Goal: Task Accomplishment & Management: Manage account settings

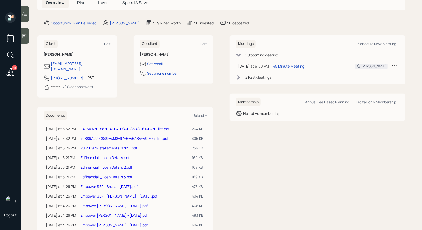
scroll to position [42, 0]
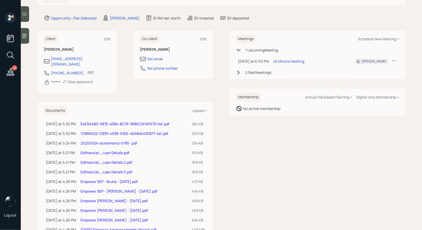
click at [107, 170] on link "Edfinancial _ Loan Details 3.pdf" at bounding box center [107, 172] width 52 height 5
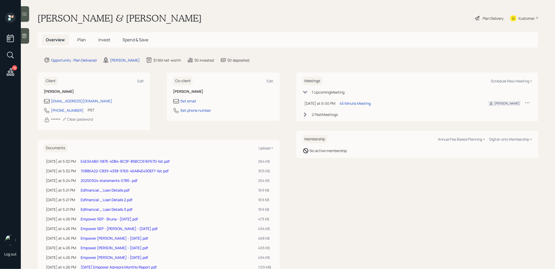
click at [79, 41] on span "Plan" at bounding box center [81, 40] width 9 height 6
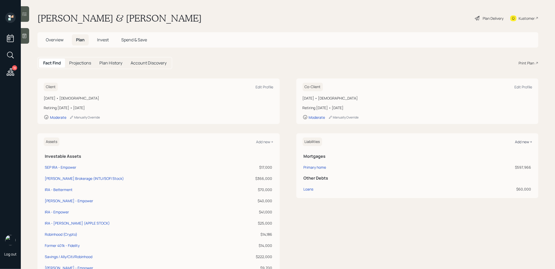
click at [525, 141] on div "Add new +" at bounding box center [523, 141] width 17 height 5
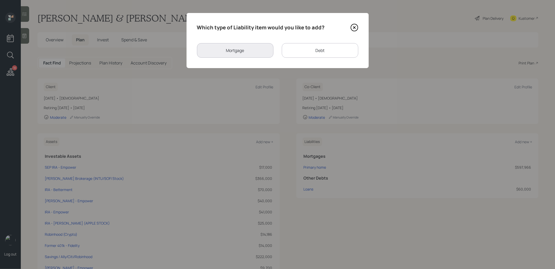
click at [307, 51] on div "Debt" at bounding box center [320, 50] width 76 height 15
select select "credit_card"
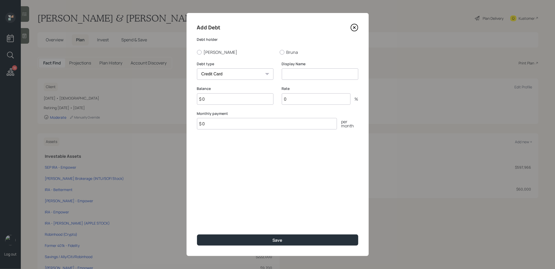
click at [297, 76] on input at bounding box center [320, 73] width 76 height 11
type input "Student Loans"
click at [199, 51] on div at bounding box center [199, 52] width 5 height 5
click at [197, 52] on input "Stacy" at bounding box center [197, 52] width 0 height 0
radio input "true"
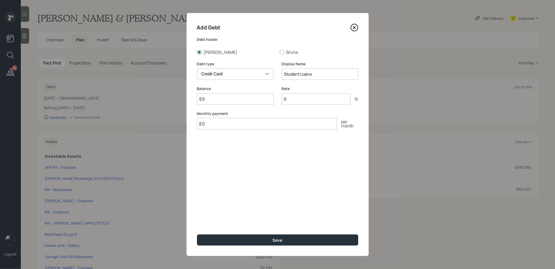
click at [213, 99] on input "$ 0" at bounding box center [235, 98] width 76 height 11
type input "$ 36,759"
click at [295, 100] on input "0" at bounding box center [316, 98] width 69 height 11
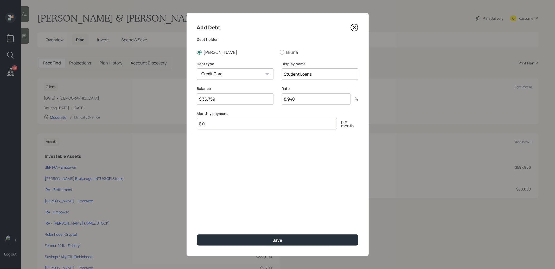
type input "8.940"
click at [267, 128] on input "$ 0" at bounding box center [267, 123] width 140 height 11
click at [327, 76] on input "Student Loans" at bounding box center [320, 73] width 76 height 11
type input "Student Loans (8.94%)"
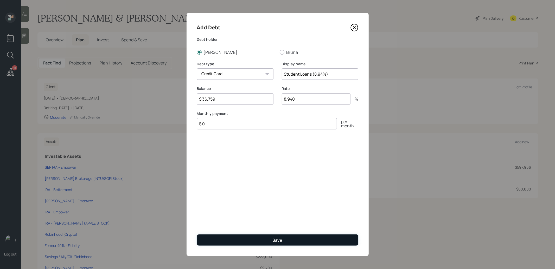
click at [244, 240] on button "Save" at bounding box center [277, 240] width 161 height 11
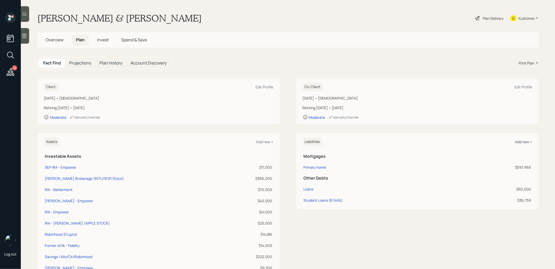
click at [525, 141] on div "Add new +" at bounding box center [523, 141] width 17 height 5
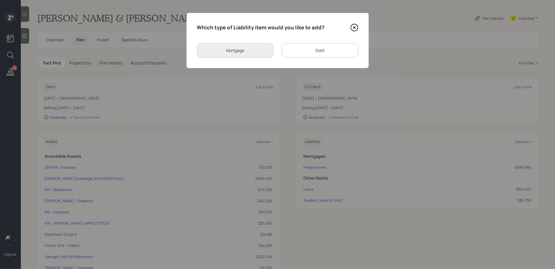
click at [304, 51] on div "Debt" at bounding box center [320, 50] width 76 height 15
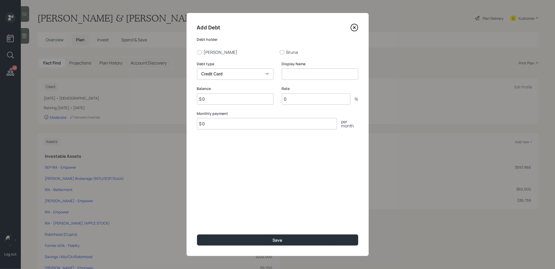
click at [238, 76] on select "Car Credit Card Medical Student Other" at bounding box center [235, 73] width 76 height 11
select select "student"
click at [197, 68] on select "Car Credit Card Medical Student Other" at bounding box center [235, 73] width 76 height 11
click at [198, 52] on div at bounding box center [199, 52] width 5 height 5
click at [197, 52] on input "Stacy" at bounding box center [197, 52] width 0 height 0
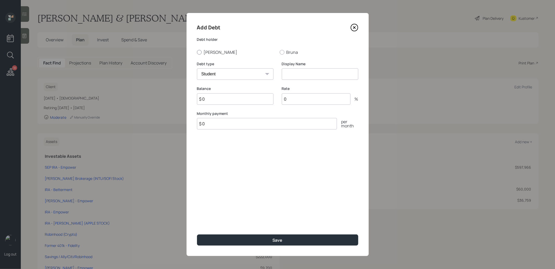
radio input "true"
click at [296, 75] on input at bounding box center [320, 73] width 76 height 11
type input "Student Loans"
click at [261, 102] on input "$ 0" at bounding box center [235, 98] width 76 height 11
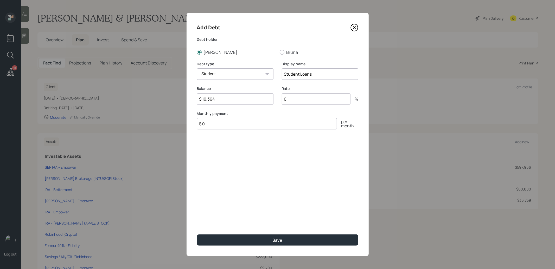
type input "$ 10,364"
click at [290, 101] on input "0" at bounding box center [316, 98] width 69 height 11
type input "7.94"
click at [322, 74] on input "Student Loans" at bounding box center [320, 73] width 76 height 11
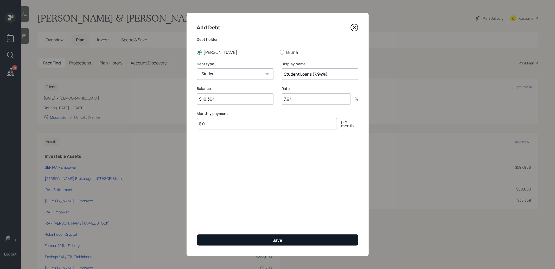
type input "Student Loans (7.94%)"
click at [238, 243] on button "Save" at bounding box center [277, 240] width 161 height 11
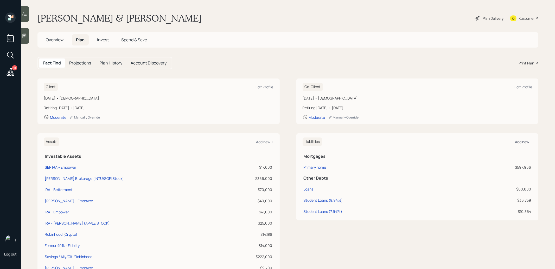
click at [521, 140] on div "Add new +" at bounding box center [523, 141] width 17 height 5
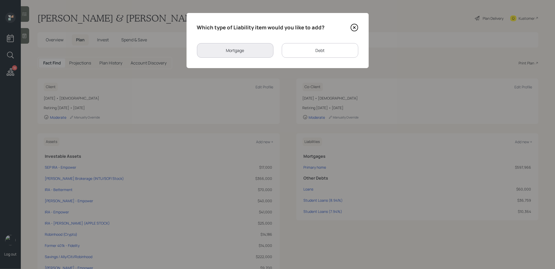
click at [318, 46] on div "Debt" at bounding box center [320, 50] width 76 height 15
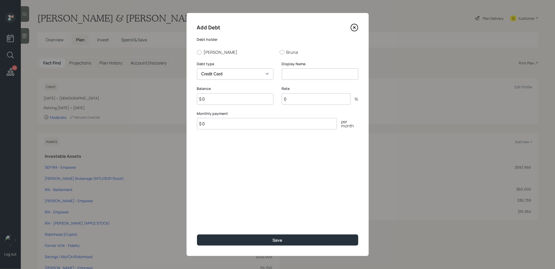
click at [219, 73] on select "Car Credit Card Medical Student Other" at bounding box center [235, 73] width 76 height 11
select select "student"
click at [197, 68] on select "Car Credit Card Medical Student Other" at bounding box center [235, 73] width 76 height 11
click at [305, 74] on input at bounding box center [320, 73] width 76 height 11
type input "Student Loans"
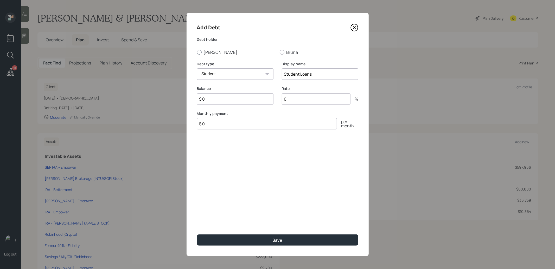
click at [199, 53] on div at bounding box center [199, 52] width 5 height 5
click at [197, 52] on input "Stacy" at bounding box center [197, 52] width 0 height 0
radio input "true"
click at [320, 73] on input "Student Loans" at bounding box center [320, 73] width 76 height 11
click at [313, 76] on input "Student Loansv(8.08%)" at bounding box center [320, 73] width 76 height 11
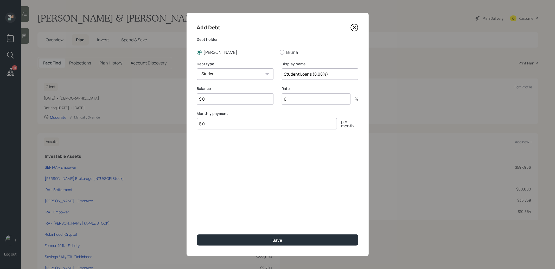
type input "Student Loans (8.08%)"
click at [211, 100] on input "$ 0" at bounding box center [235, 98] width 76 height 11
type input "$ 21,921"
click at [321, 101] on input "0" at bounding box center [316, 98] width 69 height 11
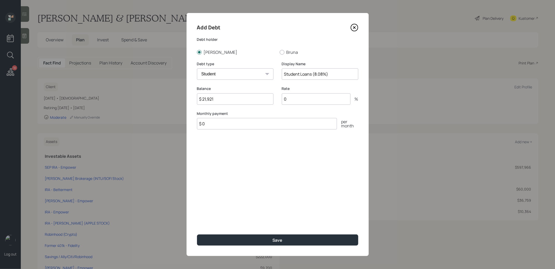
click at [321, 101] on input "0" at bounding box center [316, 98] width 69 height 11
type input "8.08"
click at [269, 240] on button "Save" at bounding box center [277, 240] width 161 height 11
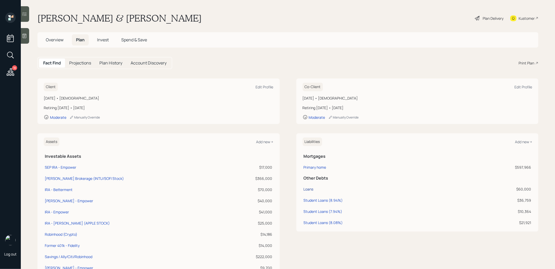
click at [305, 190] on div "Loans" at bounding box center [308, 188] width 10 height 5
select select "student"
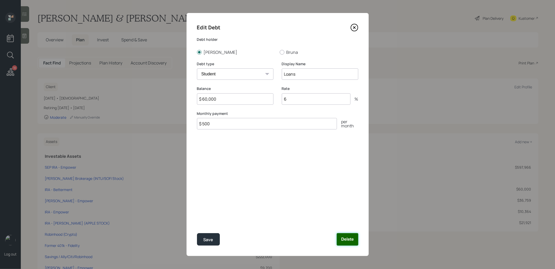
click at [344, 240] on button "Delete" at bounding box center [346, 239] width 21 height 12
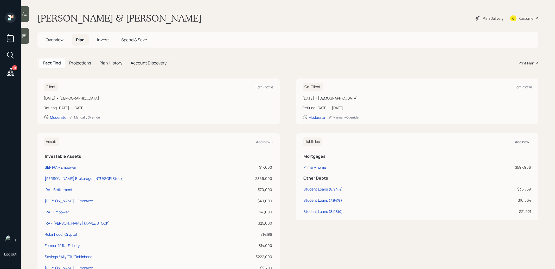
click at [520, 141] on div "Add new +" at bounding box center [523, 141] width 17 height 5
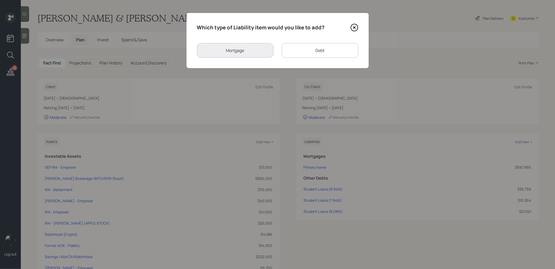
click at [302, 54] on div "Debt" at bounding box center [320, 50] width 76 height 15
select select "credit_card"
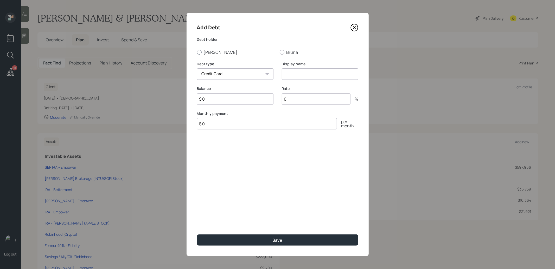
click at [200, 51] on div at bounding box center [199, 52] width 5 height 5
click at [197, 52] on input "Stacy" at bounding box center [197, 52] width 0 height 0
radio input "true"
click at [290, 73] on input at bounding box center [320, 73] width 76 height 11
type input "Credit Card"
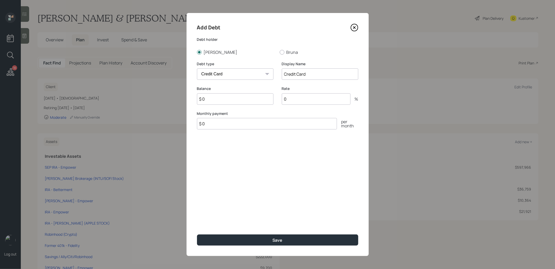
click at [217, 100] on input "$ 0" at bounding box center [235, 98] width 76 height 11
click at [353, 29] on icon at bounding box center [354, 28] width 8 height 8
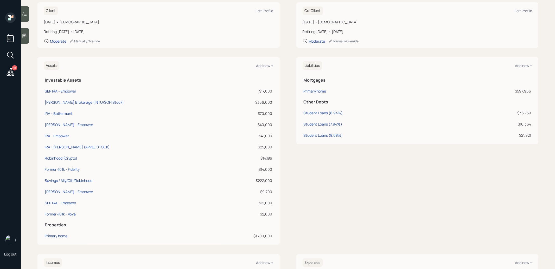
scroll to position [77, 0]
click at [520, 64] on div "Add new +" at bounding box center [523, 64] width 17 height 5
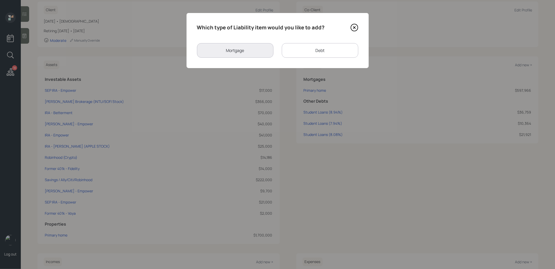
click at [308, 51] on div "Debt" at bounding box center [320, 50] width 76 height 15
select select "credit_card"
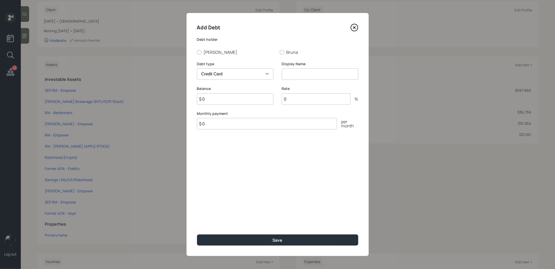
click at [297, 74] on input at bounding box center [320, 73] width 76 height 11
type input "Credit Card"
click at [209, 101] on input "$ 0" at bounding box center [235, 98] width 76 height 11
type input "$ 28,039"
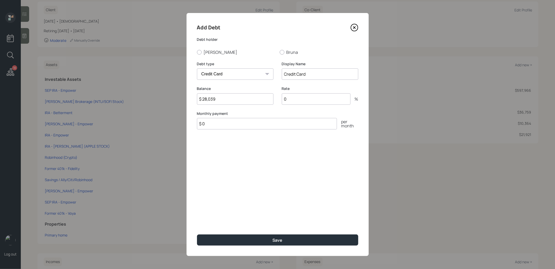
click at [313, 102] on input "0" at bounding box center [316, 98] width 69 height 11
type input "20.24"
click at [311, 76] on input "Credit Card" at bounding box center [320, 73] width 76 height 11
type input "Credit Card (20.24%)"
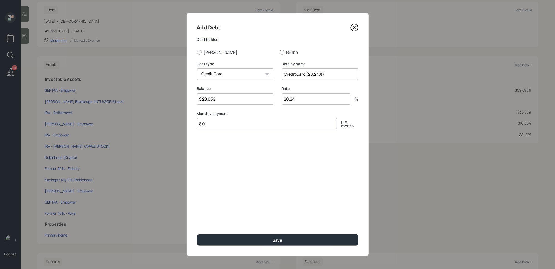
click at [251, 126] on input "$ 0" at bounding box center [267, 123] width 140 height 11
type input "$ 1,000"
click at [272, 239] on button "Save" at bounding box center [277, 240] width 161 height 11
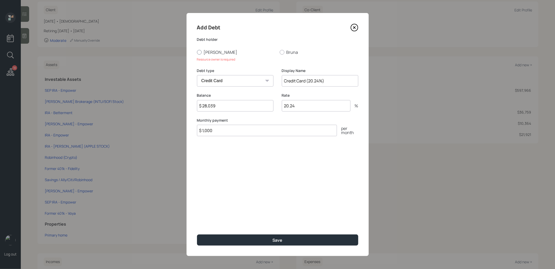
click at [198, 51] on div at bounding box center [199, 52] width 5 height 5
click at [197, 52] on input "Stacy" at bounding box center [197, 52] width 0 height 0
radio input "true"
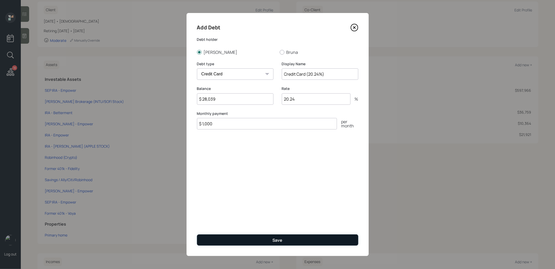
click at [254, 241] on button "Save" at bounding box center [277, 240] width 161 height 11
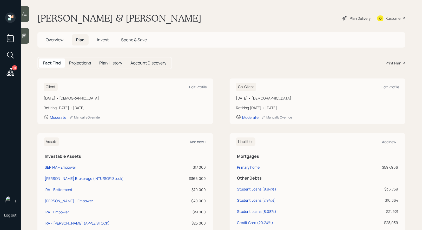
click at [362, 17] on div "Plan Delivery" at bounding box center [360, 18] width 21 height 5
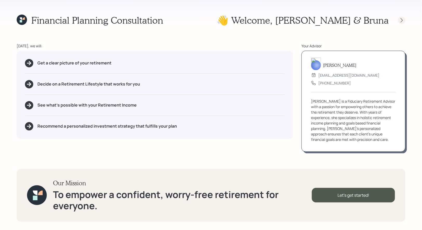
click at [401, 21] on icon at bounding box center [401, 20] width 5 height 5
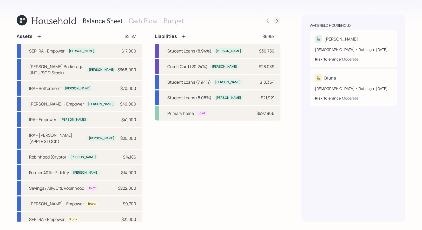
click at [276, 22] on icon at bounding box center [277, 20] width 5 height 5
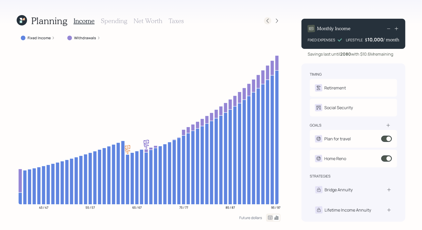
click at [269, 22] on icon at bounding box center [267, 20] width 5 height 5
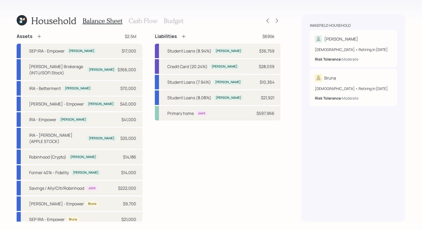
click at [148, 22] on h3 "Cash Flow" at bounding box center [143, 21] width 29 height 8
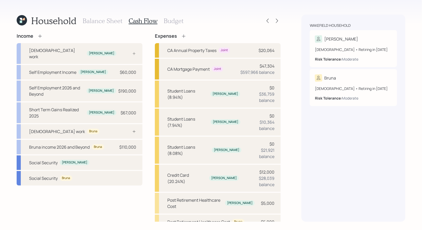
click at [174, 19] on h3 "Budget" at bounding box center [174, 21] width 20 height 8
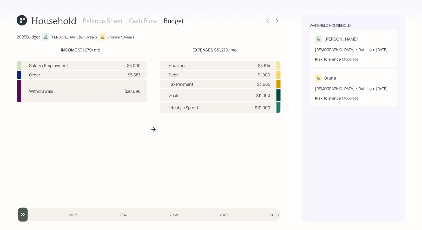
click at [99, 19] on h3 "Balance Sheet" at bounding box center [103, 21] width 40 height 8
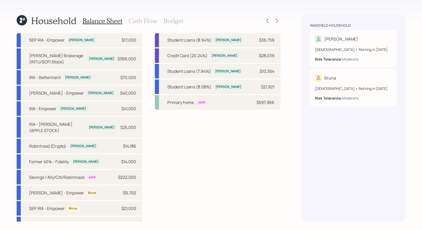
scroll to position [12, 0]
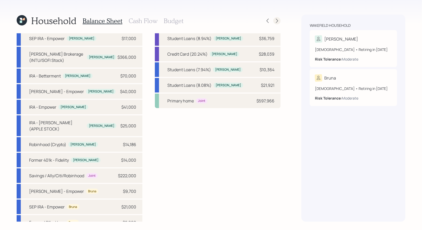
click at [276, 21] on icon at bounding box center [277, 20] width 5 height 5
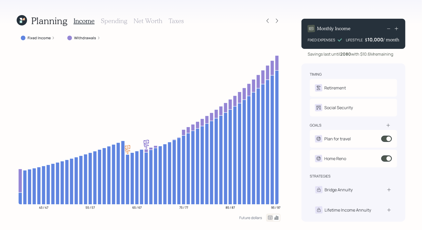
click at [276, 21] on icon at bounding box center [277, 20] width 5 height 5
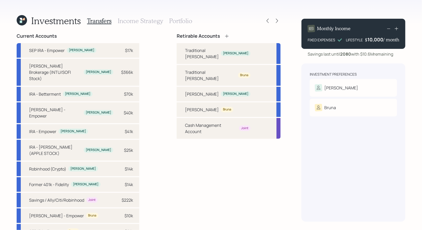
click at [276, 21] on icon at bounding box center [277, 20] width 5 height 5
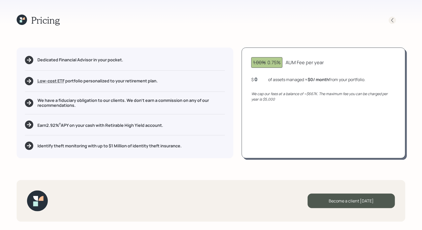
click at [394, 20] on icon at bounding box center [392, 20] width 5 height 5
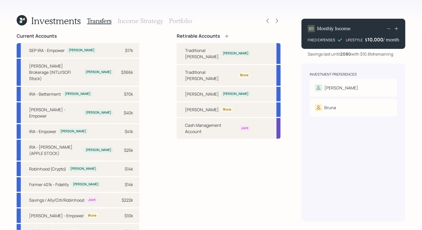
click at [227, 35] on icon at bounding box center [226, 36] width 5 height 5
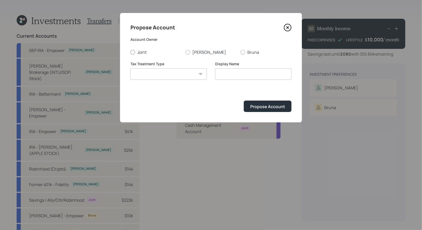
click at [133, 50] on div at bounding box center [133, 52] width 5 height 5
click at [131, 52] on input "Joint" at bounding box center [130, 52] width 0 height 0
radio input "true"
click at [142, 76] on select "Roth Taxable Traditional" at bounding box center [169, 73] width 76 height 11
select select "taxable"
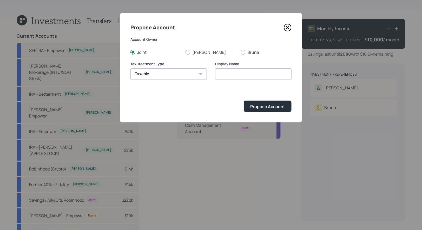
click at [131, 68] on select "Roth Taxable Traditional" at bounding box center [169, 73] width 76 height 11
click at [243, 74] on input "Taxable" at bounding box center [253, 73] width 76 height 11
type input "T"
type input "Joint"
click at [269, 106] on div "Propose Account" at bounding box center [267, 107] width 35 height 6
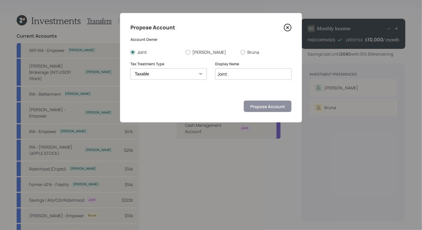
click at [239, 74] on input "Joint" at bounding box center [253, 73] width 76 height 11
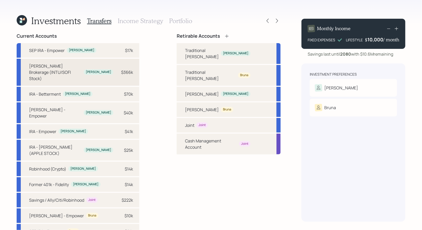
click at [106, 70] on div "Stacy" at bounding box center [98, 72] width 25 height 4
click at [201, 123] on div "Joint" at bounding box center [202, 125] width 7 height 4
select select "e8d70484-8e0d-4b45-8be7-3d2b25c04526"
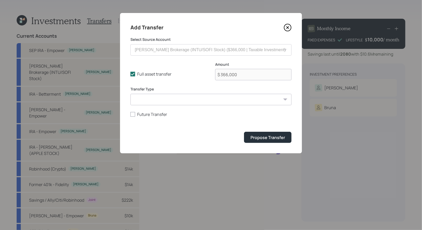
click at [172, 101] on select "ACAT Transfer Non ACAT Transfer Capitalize Rollover Rollover Deposit" at bounding box center [211, 99] width 161 height 11
select select "acat_transfer"
click at [131, 94] on select "ACAT Transfer Non ACAT Transfer Capitalize Rollover Rollover Deposit" at bounding box center [211, 99] width 161 height 11
click at [266, 138] on div "Propose Transfer" at bounding box center [268, 138] width 35 height 6
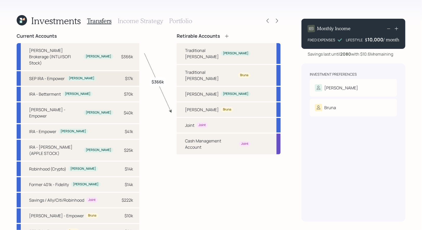
click at [122, 75] on div "$17k" at bounding box center [126, 78] width 16 height 6
click at [190, 52] on div "Traditional [PERSON_NAME]" at bounding box center [202, 53] width 34 height 12
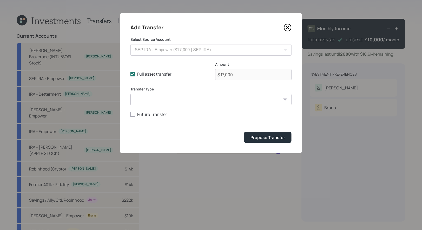
click at [156, 97] on select "ACAT Transfer Non ACAT Transfer Capitalize Rollover Rollover Deposit" at bounding box center [211, 99] width 161 height 11
select select "acat_transfer"
click at [131, 94] on select "ACAT Transfer Non ACAT Transfer Capitalize Rollover Rollover Deposit" at bounding box center [211, 99] width 161 height 11
click at [280, 137] on div "Propose Transfer" at bounding box center [268, 138] width 35 height 6
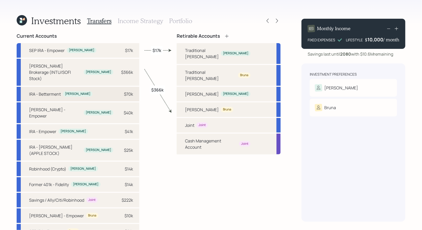
click at [132, 91] on div "$70k" at bounding box center [128, 94] width 9 height 6
click at [184, 52] on div "Traditional IRA - Stacy Stacy" at bounding box center [229, 53] width 104 height 21
select select "5fd9bf0e-e2e1-4628-a976-89e4543d3fb1"
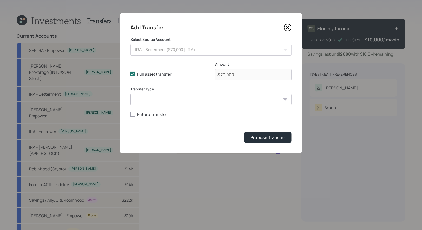
click at [175, 101] on select "ACAT Transfer Non ACAT Transfer Capitalize Rollover Rollover Deposit" at bounding box center [211, 99] width 161 height 11
select select "acat_transfer"
click at [131, 94] on select "ACAT Transfer Non ACAT Transfer Capitalize Rollover Rollover Deposit" at bounding box center [211, 99] width 161 height 11
click at [265, 139] on div "Propose Transfer" at bounding box center [268, 138] width 35 height 6
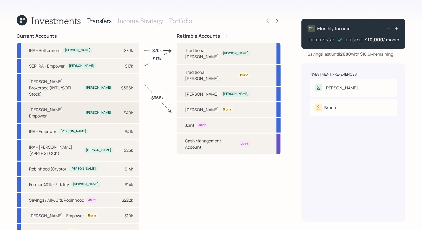
click at [133, 105] on div "Roth IRA - Empower Stacy $40k" at bounding box center [78, 112] width 123 height 21
click at [185, 87] on div "Roth IRA - Stacy Stacy" at bounding box center [229, 94] width 104 height 15
select select "94ea578a-0619-490c-aa08-09737118c8b3"
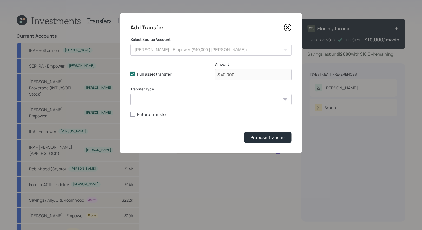
click at [164, 101] on select "ACAT Transfer Non ACAT Transfer Capitalize Rollover Rollover Deposit" at bounding box center [211, 99] width 161 height 11
select select "acat_transfer"
click at [131, 94] on select "ACAT Transfer Non ACAT Transfer Capitalize Rollover Rollover Deposit" at bounding box center [211, 99] width 161 height 11
click at [269, 138] on div "Propose Transfer" at bounding box center [268, 138] width 35 height 6
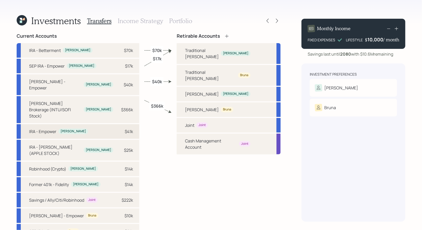
click at [132, 128] on div "$41k" at bounding box center [129, 131] width 8 height 6
click at [184, 50] on div "Traditional IRA - Stacy Stacy" at bounding box center [229, 53] width 104 height 21
select select "056fab3a-67af-4526-ac71-e513db34bdf8"
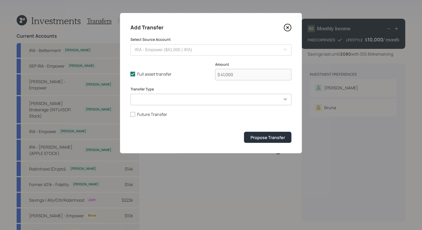
click at [201, 102] on select "ACAT Transfer Non ACAT Transfer Capitalize Rollover Rollover Deposit" at bounding box center [211, 99] width 161 height 11
select select "acat_transfer"
click at [131, 94] on select "ACAT Transfer Non ACAT Transfer Capitalize Rollover Rollover Deposit" at bounding box center [211, 99] width 161 height 11
click at [266, 139] on div "Propose Transfer" at bounding box center [268, 138] width 35 height 6
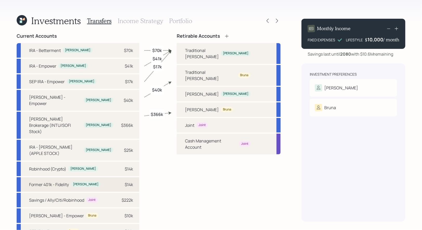
click at [122, 181] on div "$14k" at bounding box center [126, 184] width 16 height 6
click at [187, 48] on div "Traditional [PERSON_NAME]" at bounding box center [202, 53] width 34 height 12
select select "ed9c8967-19ae-4da6-8099-cf387fd91933"
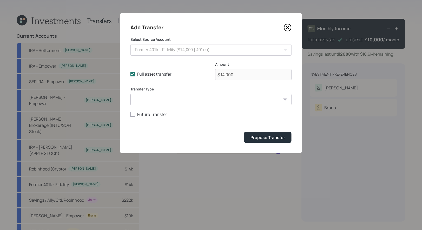
click at [169, 98] on select "ACAT Transfer Non ACAT Transfer Capitalize Rollover Rollover Deposit" at bounding box center [211, 99] width 161 height 11
select select "acat_transfer"
click at [131, 94] on select "ACAT Transfer Non ACAT Transfer Capitalize Rollover Rollover Deposit" at bounding box center [211, 99] width 161 height 11
click at [270, 138] on div "Propose Transfer" at bounding box center [268, 138] width 35 height 6
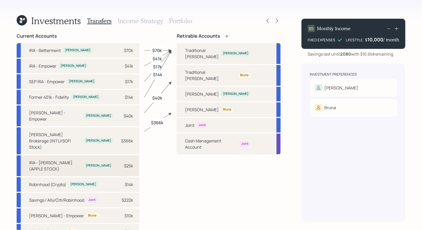
click at [122, 163] on div "$25k" at bounding box center [126, 166] width 16 height 6
click at [183, 51] on div "Traditional IRA - Stacy Stacy" at bounding box center [229, 53] width 104 height 21
select select "0c61e43c-0fb4-4e45-ab73-d689fc6fbaf8"
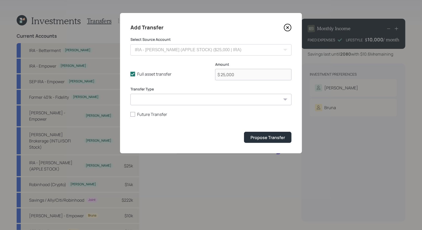
click at [167, 101] on select "ACAT Transfer Non ACAT Transfer Capitalize Rollover Rollover Deposit" at bounding box center [211, 99] width 161 height 11
select select "acat_transfer"
click at [131, 94] on select "ACAT Transfer Non ACAT Transfer Capitalize Rollover Rollover Deposit" at bounding box center [211, 99] width 161 height 11
click at [260, 135] on div "Propose Transfer" at bounding box center [268, 138] width 35 height 6
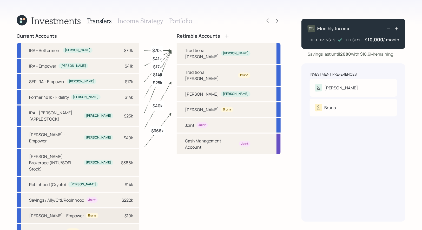
click at [123, 213] on div "$10k" at bounding box center [126, 216] width 16 height 6
click at [200, 65] on div "Traditional IRA - Bruna Bruna" at bounding box center [229, 75] width 104 height 21
select select "0c79b6ff-388c-47b4-9322-5b33da1ced08"
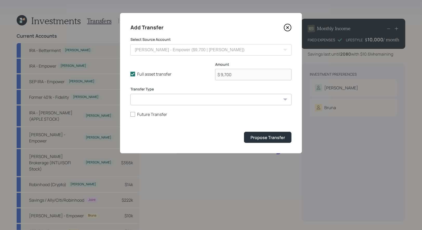
click at [169, 100] on select "ACAT Transfer Non ACAT Transfer Capitalize Rollover Rollover Deposit" at bounding box center [211, 99] width 161 height 11
select select "acat_transfer"
click at [131, 94] on select "ACAT Transfer Non ACAT Transfer Capitalize Rollover Rollover Deposit" at bounding box center [211, 99] width 161 height 11
click at [274, 138] on div "Propose Transfer" at bounding box center [268, 138] width 35 height 6
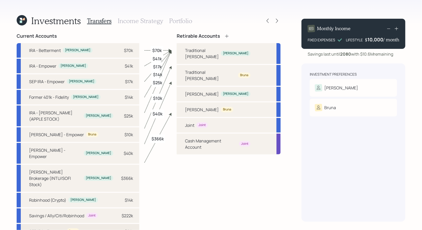
click at [84, 224] on div "SEP IRA - Empower Bruna $21k" at bounding box center [78, 231] width 123 height 15
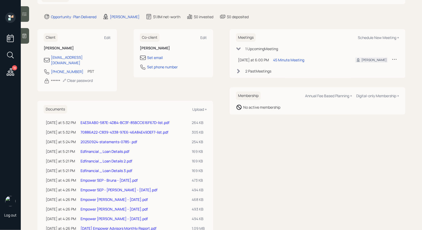
scroll to position [45, 0]
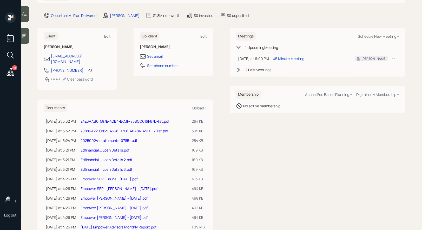
click at [101, 157] on link "Edfinancial _ Loan Details 2.pdf" at bounding box center [107, 159] width 52 height 5
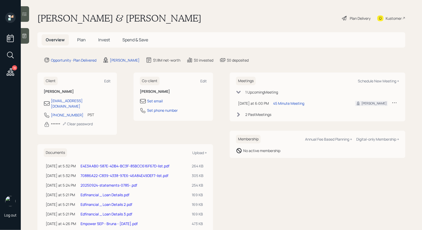
click at [95, 192] on link "Edfinancial _ Loan Details.pdf" at bounding box center [105, 194] width 49 height 5
click at [97, 183] on link "20250924-statements-0785-.pdf" at bounding box center [109, 185] width 57 height 5
click at [100, 173] on link "70886A22-C839-4338-97E6-46A84E49DEF7-list.pdf" at bounding box center [125, 175] width 88 height 5
click at [97, 164] on link "E4E3AAB0-587E-4DB4-BC3F-85BCC616F67D-list.pdf" at bounding box center [125, 166] width 89 height 5
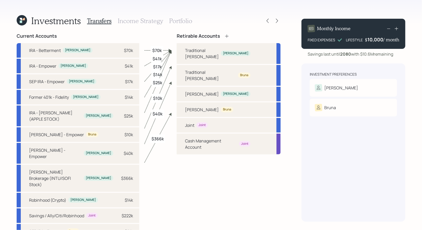
click at [23, 21] on icon at bounding box center [22, 20] width 10 height 10
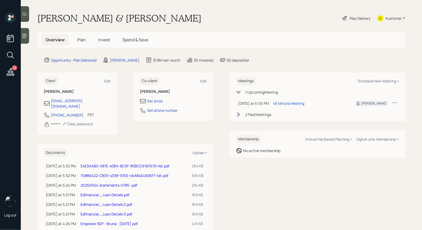
click at [106, 39] on span "Invest" at bounding box center [104, 40] width 12 height 6
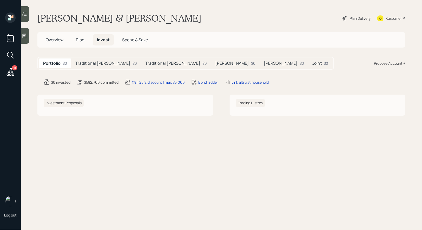
click at [215, 63] on h5 "[PERSON_NAME]" at bounding box center [232, 63] width 34 height 5
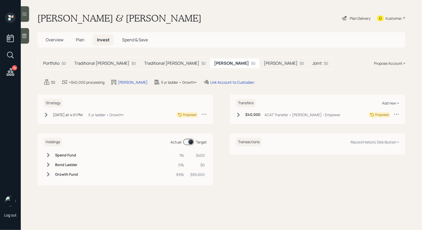
click at [392, 103] on div "Add new +" at bounding box center [390, 103] width 17 height 5
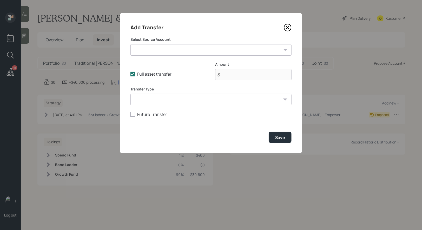
click at [183, 51] on select "SEP IRA - Empower ($17,000 | SEP IRA) Schwab Brokerage (INTU/SOFI Stock) ($366,…" at bounding box center [211, 49] width 161 height 11
click at [288, 26] on icon at bounding box center [288, 28] width 8 height 8
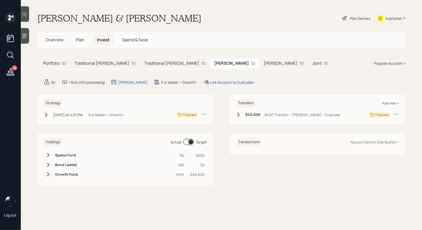
click at [346, 17] on icon at bounding box center [345, 18] width 6 height 6
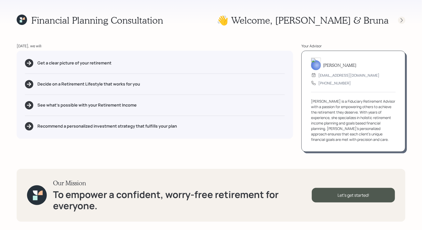
click at [400, 21] on icon at bounding box center [401, 20] width 5 height 5
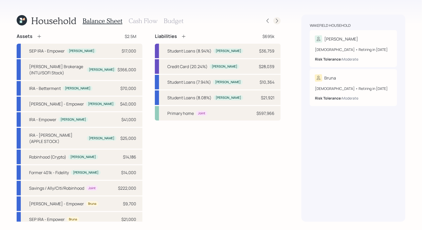
click at [277, 19] on icon at bounding box center [277, 20] width 5 height 5
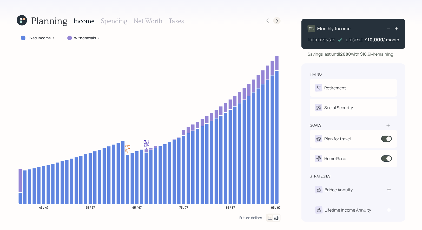
click at [277, 21] on icon at bounding box center [277, 20] width 5 height 5
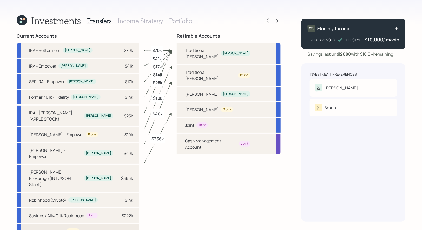
click at [47, 228] on div "SEP IRA - Empower" at bounding box center [47, 231] width 36 height 6
click at [188, 69] on div "Traditional [PERSON_NAME]" at bounding box center [210, 75] width 51 height 12
select select "a15ef88d-f883-4ddf-ac2a-43d70ac2021d"
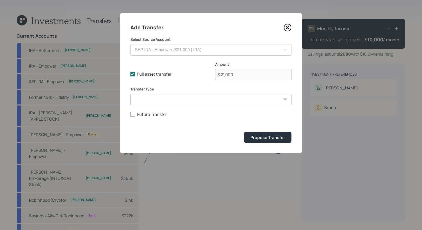
click at [181, 101] on select "ACAT Transfer Non ACAT Transfer Capitalize Rollover Rollover Deposit" at bounding box center [211, 99] width 161 height 11
select select "acat_transfer"
click at [131, 94] on select "ACAT Transfer Non ACAT Transfer Capitalize Rollover Rollover Deposit" at bounding box center [211, 99] width 161 height 11
click at [268, 139] on div "Propose Transfer" at bounding box center [268, 138] width 35 height 6
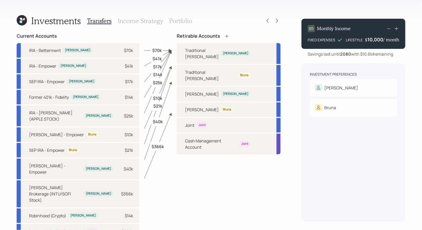
click at [190, 69] on div "Traditional [PERSON_NAME]" at bounding box center [210, 75] width 51 height 12
select select "3731cd9f-20a5-46ca-b1d7-bff4343f5ea8"
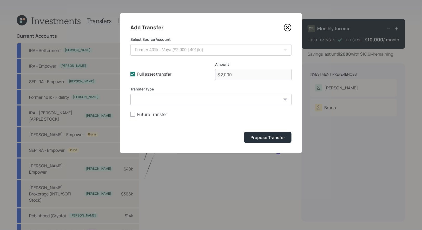
click at [179, 98] on select "ACAT Transfer Non ACAT Transfer Capitalize Rollover Rollover Deposit" at bounding box center [211, 99] width 161 height 11
select select "acat_transfer"
click at [131, 94] on select "ACAT Transfer Non ACAT Transfer Capitalize Rollover Rollover Deposit" at bounding box center [211, 99] width 161 height 11
click at [270, 138] on div "Propose Transfer" at bounding box center [268, 138] width 35 height 6
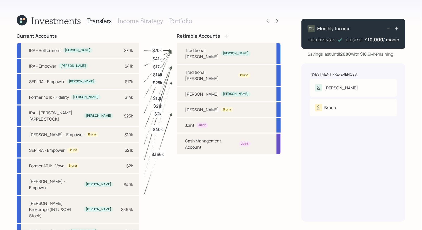
click at [180, 118] on div "Joint Joint" at bounding box center [229, 125] width 104 height 15
select select "1ece98d3-3c67-44f9-9933-83e42a03c738"
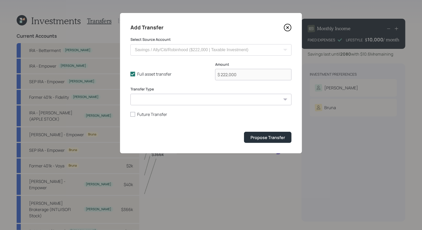
click at [185, 100] on select "ACAT Transfer Non ACAT Transfer Capitalize Rollover Rollover Deposit" at bounding box center [211, 99] width 161 height 11
select select "deposit"
click at [131, 94] on select "ACAT Transfer Non ACAT Transfer Capitalize Rollover Rollover Deposit" at bounding box center [211, 99] width 161 height 11
click at [133, 76] on icon at bounding box center [133, 74] width 5 height 5
click at [131, 74] on input "Full asset transfer" at bounding box center [130, 74] width 0 height 0
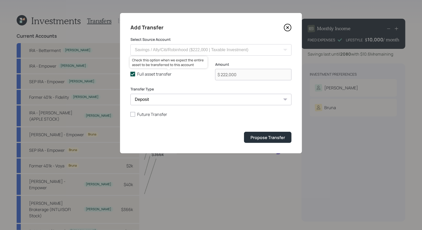
checkbox input "false"
click at [243, 74] on input "$ 222,000" at bounding box center [253, 74] width 76 height 11
type input "$ 100,000"
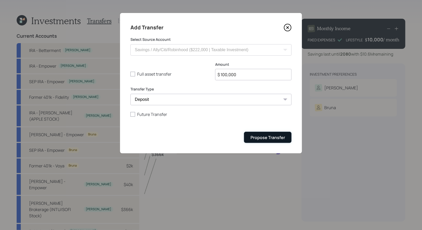
click at [265, 137] on div "Propose Transfer" at bounding box center [268, 138] width 35 height 6
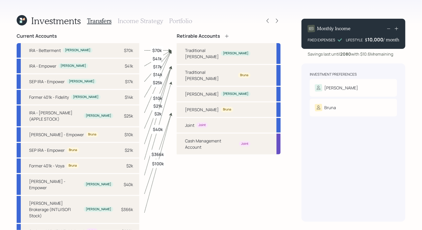
click at [180, 22] on h3 "Portfolio" at bounding box center [180, 21] width 23 height 8
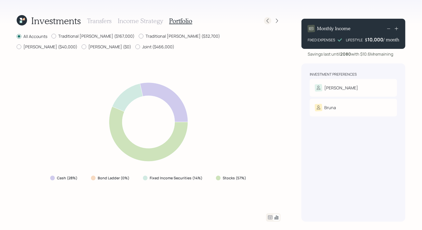
click at [266, 19] on icon at bounding box center [267, 20] width 5 height 5
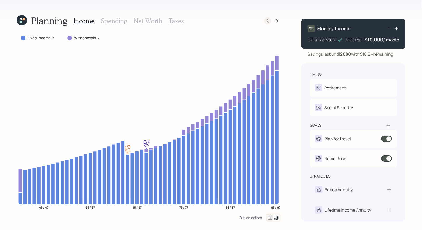
click at [269, 21] on icon at bounding box center [267, 20] width 5 height 5
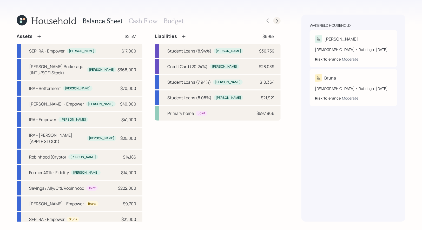
click at [278, 21] on icon at bounding box center [277, 20] width 5 height 5
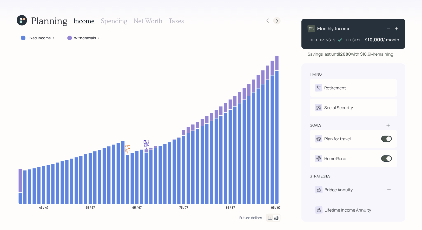
click at [279, 21] on icon at bounding box center [277, 20] width 5 height 5
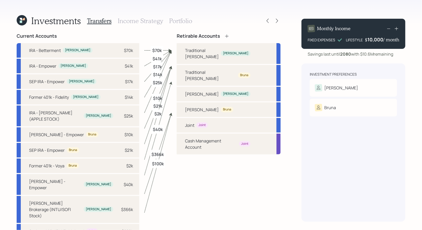
click at [182, 19] on h3 "Portfolio" at bounding box center [180, 21] width 23 height 8
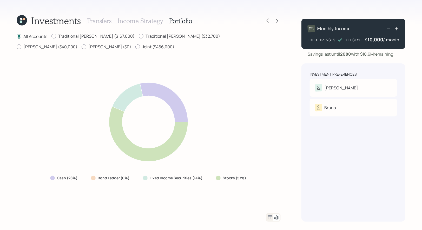
click at [22, 21] on icon at bounding box center [21, 22] width 2 height 2
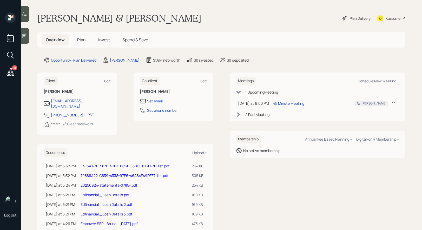
click at [104, 38] on span "Invest" at bounding box center [104, 40] width 12 height 6
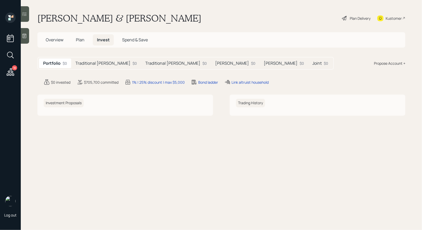
click at [313, 63] on h5 "Joint" at bounding box center [317, 63] width 9 height 5
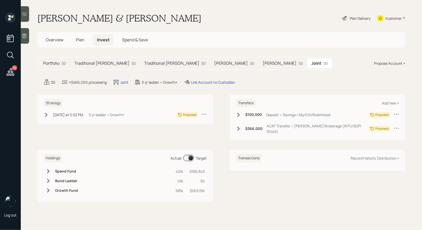
click at [239, 114] on icon at bounding box center [238, 115] width 3 height 4
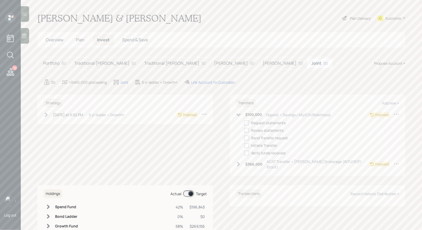
click at [396, 113] on icon at bounding box center [396, 114] width 5 height 5
click at [367, 130] on div "Cancel Transfer" at bounding box center [380, 129] width 37 height 5
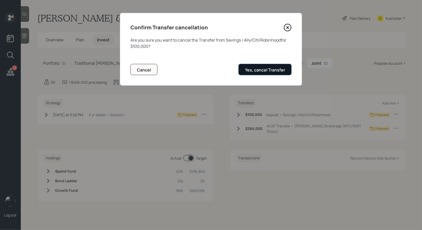
click at [257, 69] on div "Yes, cancel Transfer" at bounding box center [265, 70] width 40 height 6
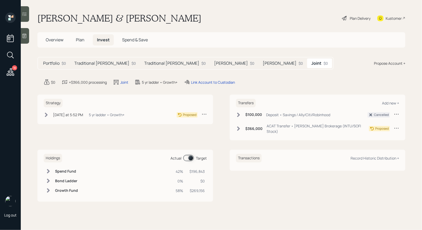
click at [364, 19] on div "Plan Delivery" at bounding box center [360, 18] width 21 height 5
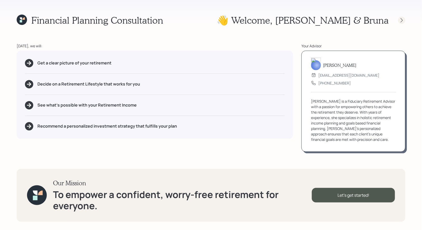
click at [402, 19] on icon at bounding box center [402, 20] width 2 height 4
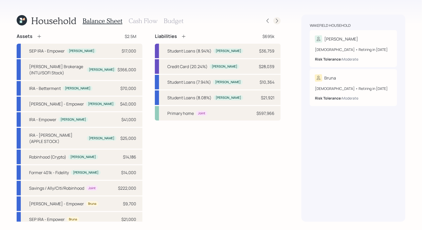
click at [276, 20] on icon at bounding box center [277, 20] width 5 height 5
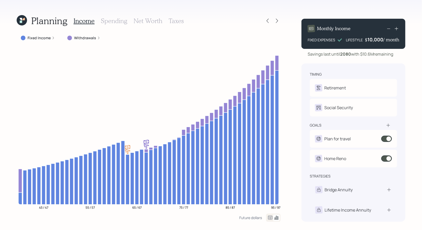
click at [177, 18] on h3 "Taxes" at bounding box center [176, 21] width 15 height 8
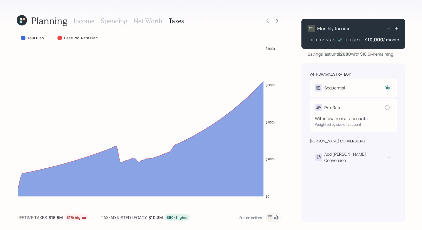
click at [363, 121] on div "Withdraw from all accounts" at bounding box center [353, 118] width 77 height 6
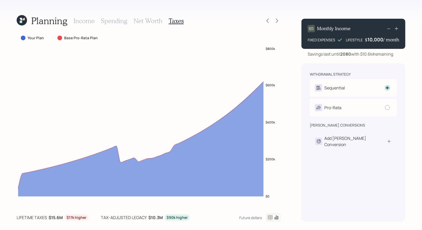
radio input "false"
radio input "true"
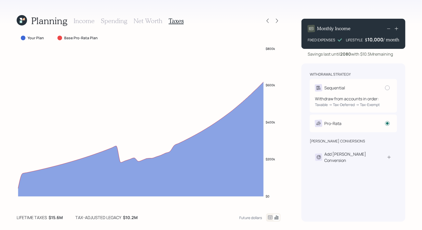
click at [360, 85] on div "Sequential" at bounding box center [353, 87] width 77 height 7
click at [387, 88] on div at bounding box center [387, 88] width 5 height 5
click at [385, 88] on input "radio" at bounding box center [385, 88] width 0 height 0
radio input "true"
radio input "false"
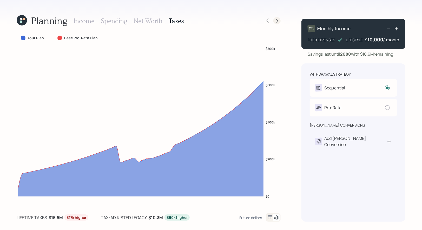
click at [276, 20] on icon at bounding box center [277, 20] width 5 height 5
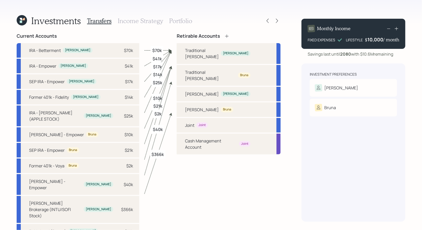
click at [178, 20] on h3 "Portfolio" at bounding box center [180, 21] width 23 height 8
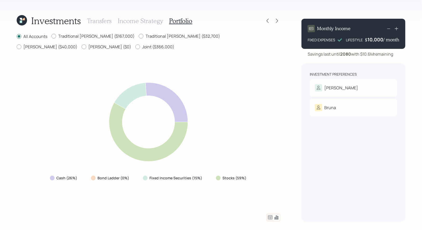
click at [23, 18] on icon at bounding box center [22, 20] width 10 height 10
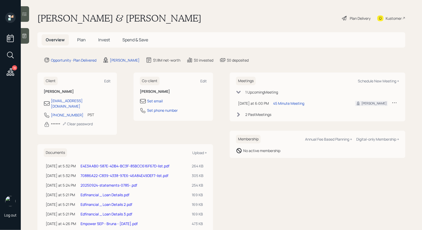
click at [83, 41] on span "Plan" at bounding box center [81, 40] width 9 height 6
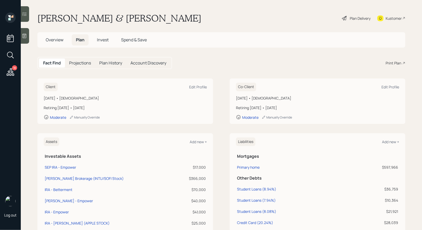
click at [104, 41] on span "Invest" at bounding box center [103, 40] width 12 height 6
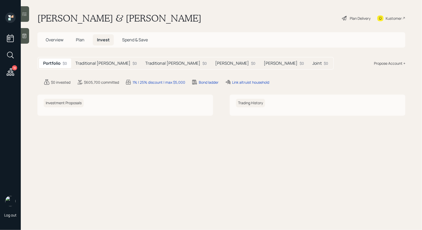
click at [81, 40] on span "Plan" at bounding box center [80, 40] width 9 height 6
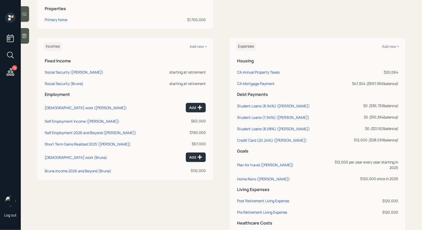
scroll to position [325, 0]
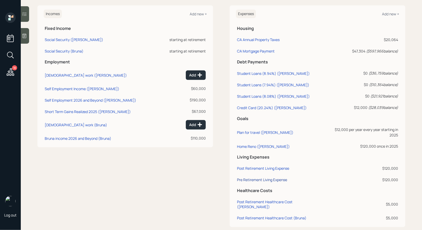
click at [276, 178] on div "Pre Retirement Living Expense" at bounding box center [262, 180] width 50 height 5
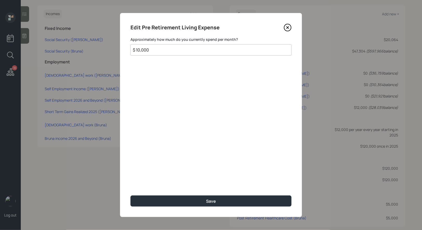
click at [153, 50] on input "$ 10,000" at bounding box center [211, 49] width 161 height 11
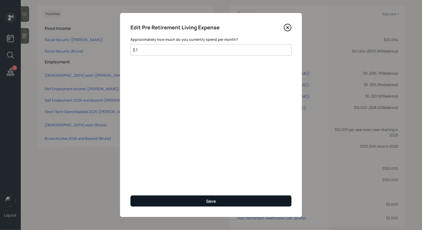
type input "$ 1"
click at [151, 201] on button "Save" at bounding box center [211, 201] width 161 height 11
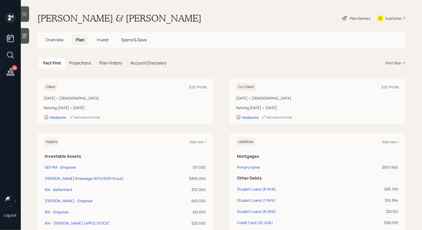
click at [361, 17] on div "Plan Delivery" at bounding box center [360, 18] width 21 height 5
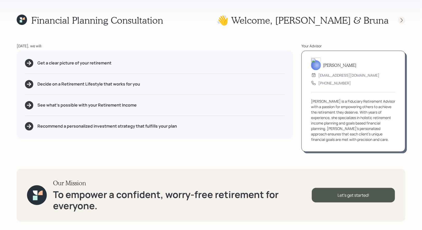
click at [401, 19] on icon at bounding box center [401, 20] width 5 height 5
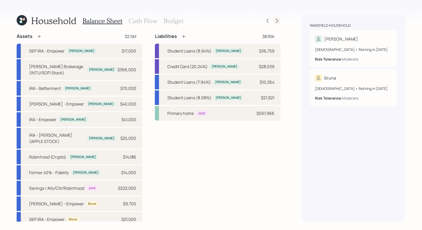
click at [278, 21] on icon at bounding box center [277, 21] width 2 height 4
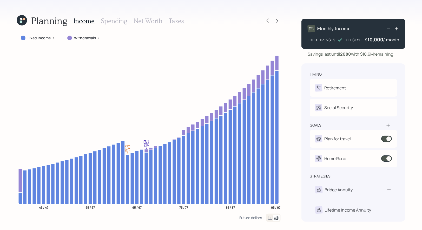
click at [278, 21] on icon at bounding box center [277, 21] width 2 height 4
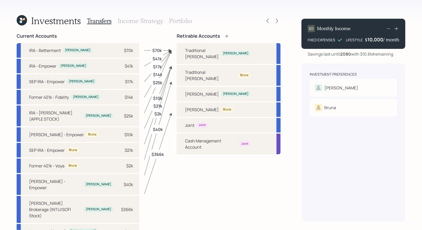
click at [182, 17] on h3 "Portfolio" at bounding box center [180, 21] width 23 height 8
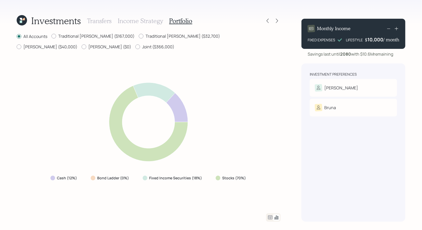
click at [95, 21] on h3 "Transfers" at bounding box center [99, 21] width 24 height 8
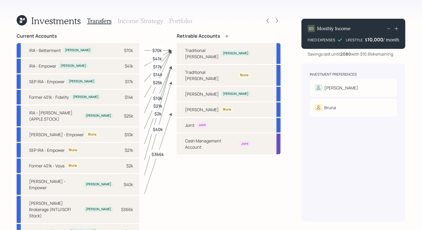
click at [140, 21] on h3 "Income Strategy" at bounding box center [140, 21] width 45 height 8
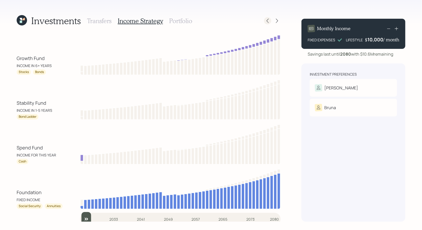
click at [268, 20] on icon at bounding box center [268, 21] width 2 height 4
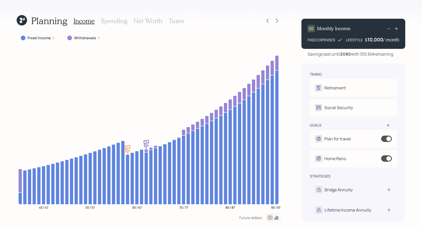
click at [150, 18] on h3 "Net Worth" at bounding box center [148, 21] width 29 height 8
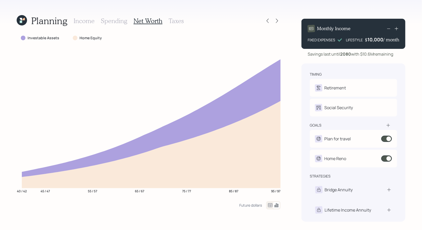
click at [22, 19] on icon at bounding box center [22, 20] width 10 height 10
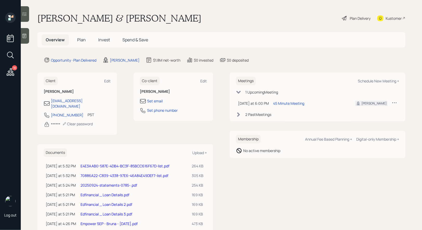
click at [344, 16] on icon at bounding box center [345, 18] width 6 height 6
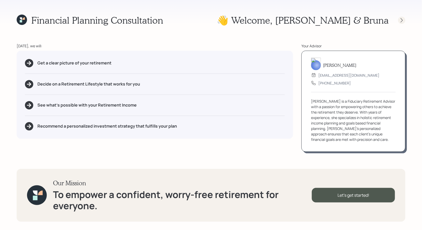
click at [402, 18] on icon at bounding box center [401, 20] width 5 height 5
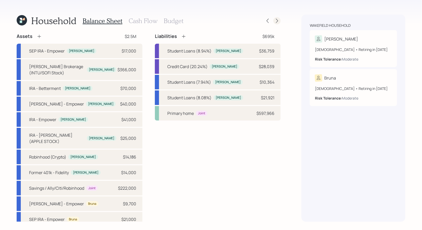
click at [277, 21] on icon at bounding box center [277, 20] width 5 height 5
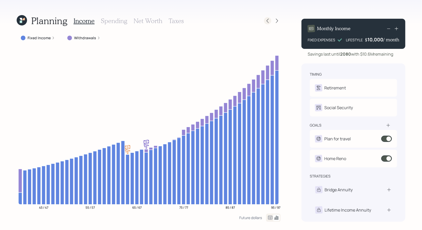
click at [268, 20] on icon at bounding box center [267, 20] width 5 height 5
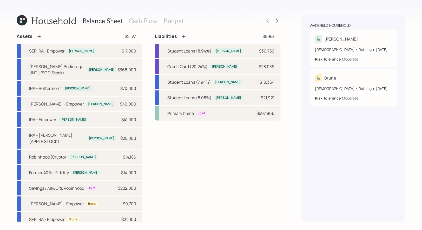
click at [142, 21] on h3 "Cash Flow" at bounding box center [143, 21] width 29 height 8
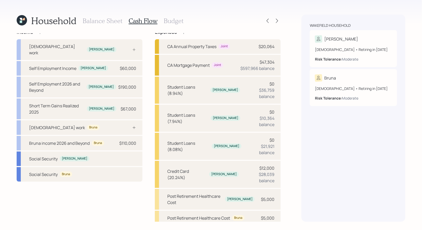
scroll to position [6, 0]
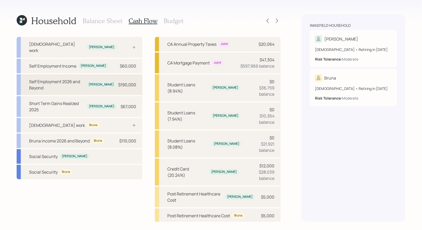
click at [63, 79] on div "Self Employment 2026 and Beyond" at bounding box center [56, 85] width 55 height 12
select select "self_employment"
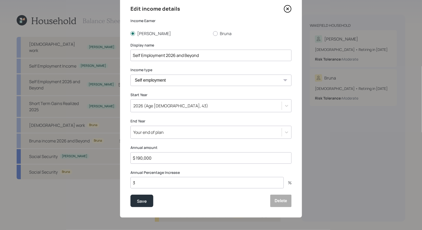
scroll to position [19, 0]
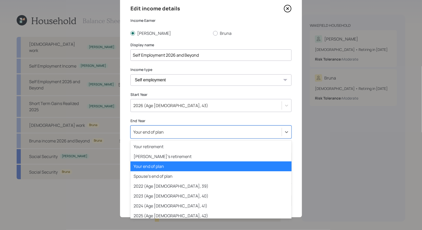
click at [188, 128] on div "Your end of plan" at bounding box center [206, 132] width 151 height 9
click at [184, 132] on div "Your end of plan" at bounding box center [206, 132] width 151 height 9
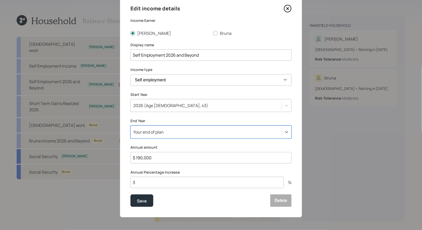
click at [184, 132] on div "Your end of plan" at bounding box center [206, 132] width 151 height 9
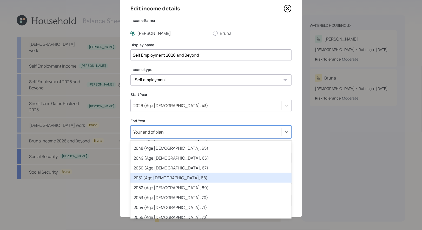
scroll to position [295, 0]
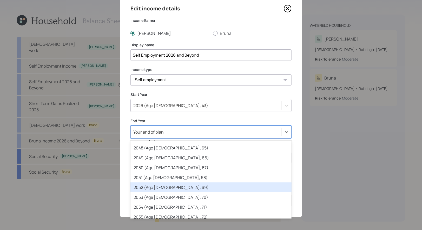
click at [177, 186] on div "2052 (Age 67, 69)" at bounding box center [211, 188] width 161 height 10
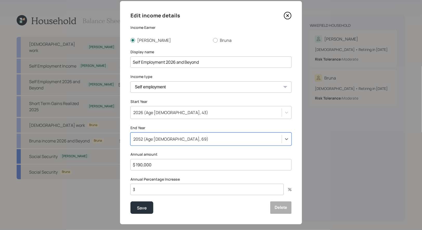
scroll to position [16, 0]
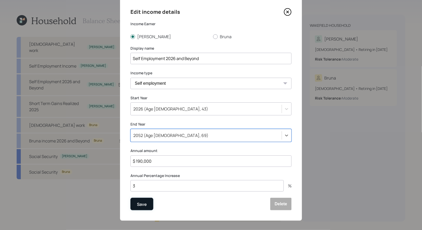
click at [143, 205] on div "Save" at bounding box center [142, 204] width 10 height 7
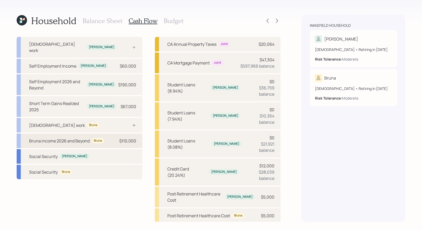
click at [73, 138] on div "Bruna income 2026 and Beyond" at bounding box center [59, 141] width 61 height 6
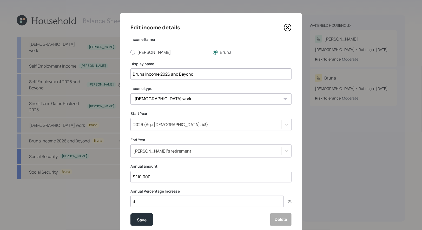
scroll to position [10, 0]
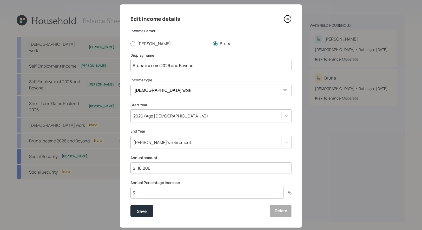
click at [175, 149] on div "Edit income details Income Earner Stacy Bruna Display name Bruna income 2026 an…" at bounding box center [211, 115] width 182 height 223
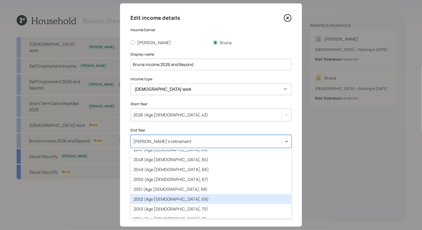
scroll to position [294, 0]
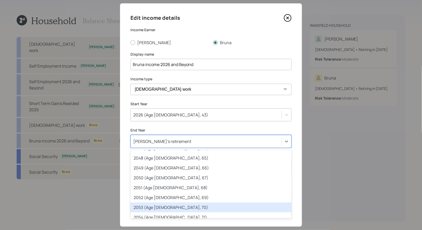
click at [173, 211] on div "2053 (Age 68, 70)" at bounding box center [211, 208] width 161 height 10
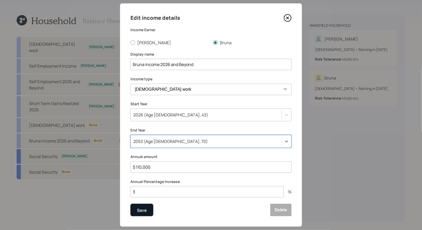
click at [143, 207] on div "Save" at bounding box center [142, 210] width 10 height 7
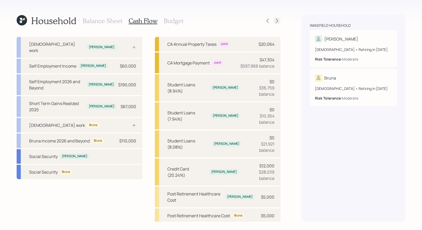
click at [277, 20] on icon at bounding box center [277, 20] width 5 height 5
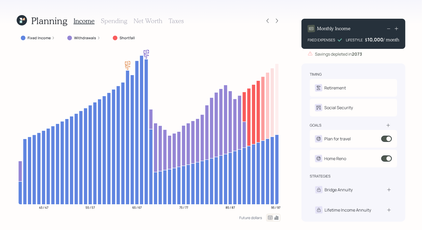
click at [106, 21] on h3 "Spending" at bounding box center [114, 21] width 27 height 8
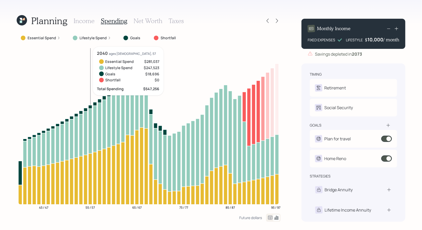
click at [86, 22] on h3 "Income" at bounding box center [84, 21] width 21 height 8
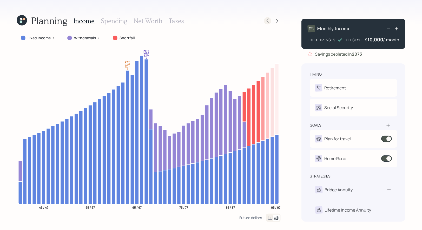
click at [268, 22] on icon at bounding box center [268, 21] width 2 height 4
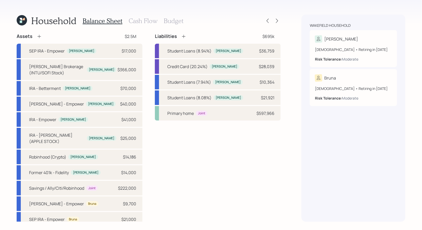
click at [139, 21] on h3 "Cash Flow" at bounding box center [143, 21] width 29 height 8
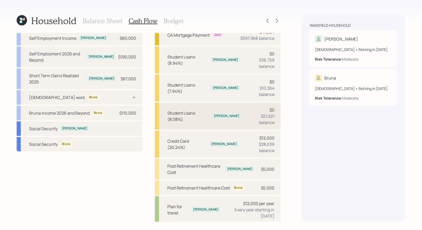
scroll to position [51, 0]
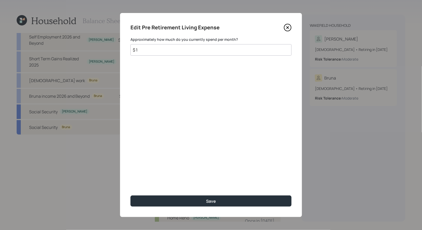
click at [174, 52] on input "$ 1" at bounding box center [211, 49] width 161 height 11
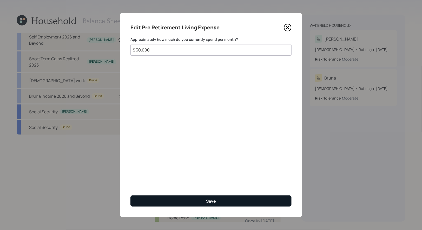
type input "$ 30,000"
click at [186, 200] on button "Save" at bounding box center [211, 201] width 161 height 11
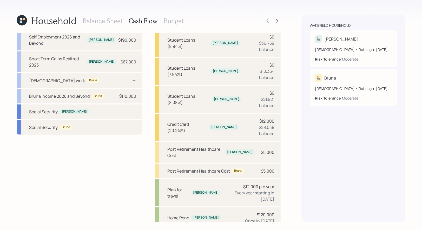
click at [175, 22] on h3 "Budget" at bounding box center [174, 21] width 20 height 8
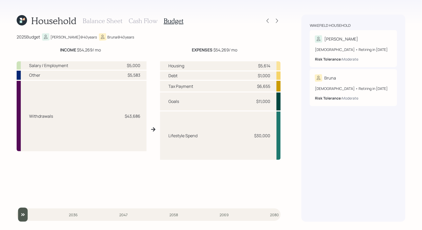
click at [146, 18] on h3 "Cash Flow" at bounding box center [143, 21] width 29 height 8
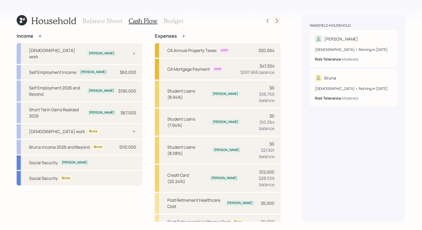
click at [277, 23] on div at bounding box center [277, 20] width 7 height 7
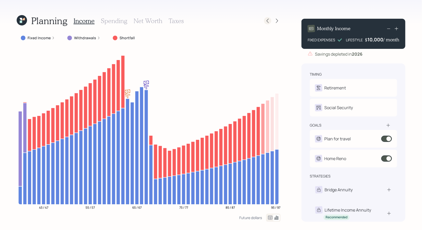
click at [268, 21] on icon at bounding box center [267, 20] width 5 height 5
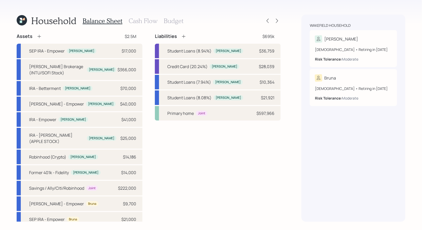
click at [177, 20] on h3 "Budget" at bounding box center [174, 21] width 20 height 8
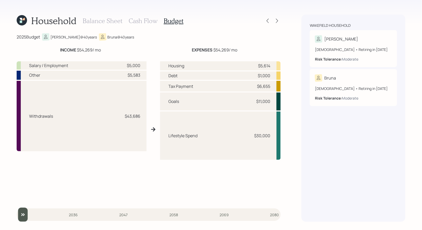
click at [147, 20] on h3 "Cash Flow" at bounding box center [143, 21] width 29 height 8
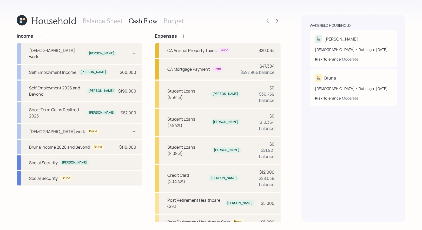
click at [173, 20] on h3 "Budget" at bounding box center [174, 21] width 20 height 8
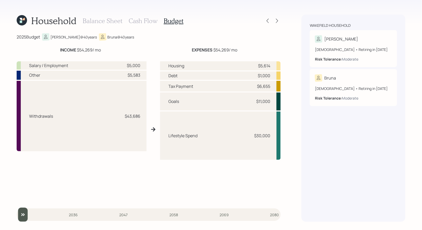
click at [139, 21] on h3 "Cash Flow" at bounding box center [143, 21] width 29 height 8
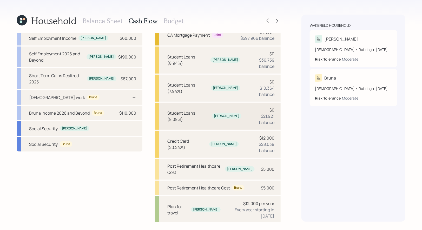
scroll to position [51, 0]
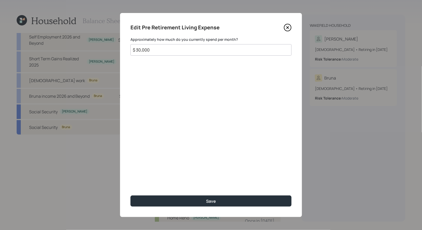
click at [158, 53] on input "$ 30,000" at bounding box center [211, 49] width 161 height 11
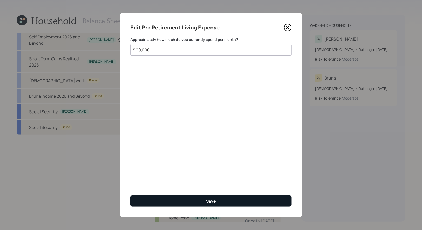
type input "$ 20,000"
click at [199, 200] on button "Save" at bounding box center [211, 201] width 161 height 11
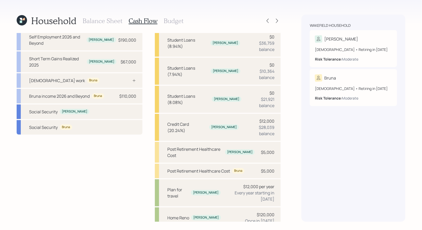
click at [174, 20] on h3 "Budget" at bounding box center [174, 21] width 20 height 8
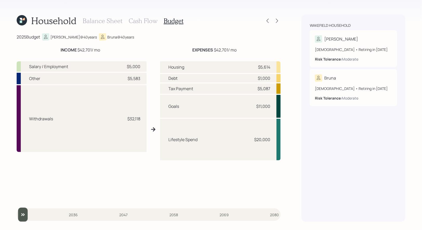
click at [145, 19] on h3 "Cash Flow" at bounding box center [143, 21] width 29 height 8
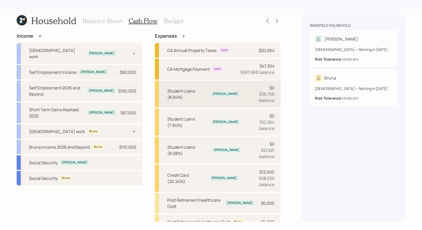
scroll to position [51, 0]
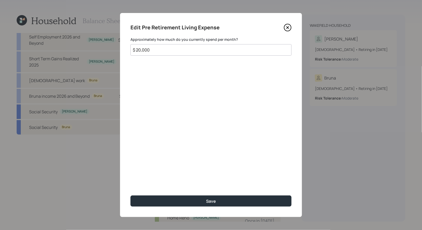
click at [167, 52] on input "$ 20,000" at bounding box center [211, 49] width 161 height 11
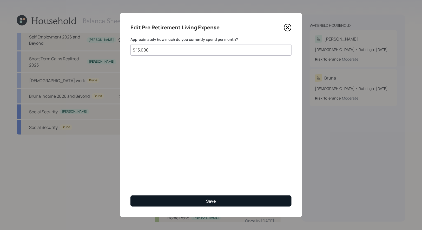
type input "$ 15,000"
click at [175, 199] on button "Save" at bounding box center [211, 201] width 161 height 11
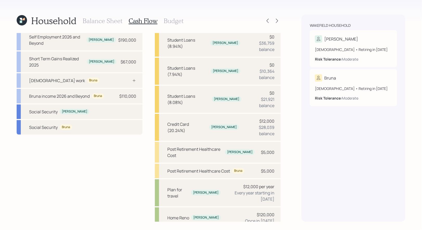
click at [170, 19] on h3 "Budget" at bounding box center [174, 21] width 20 height 8
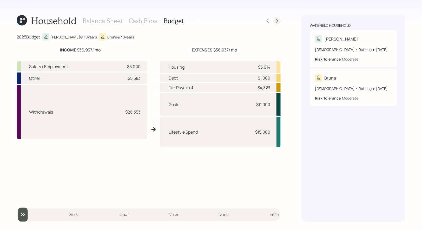
click at [277, 20] on icon at bounding box center [277, 20] width 5 height 5
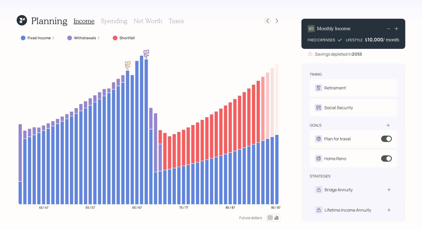
click at [269, 22] on icon at bounding box center [267, 20] width 5 height 5
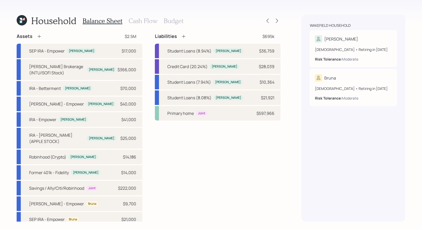
click at [144, 19] on h3 "Cash Flow" at bounding box center [143, 21] width 29 height 8
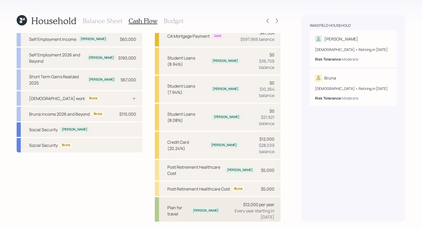
scroll to position [51, 0]
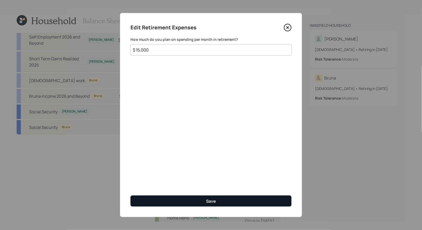
type input "$ 15,000"
click at [193, 201] on button "Save" at bounding box center [211, 201] width 161 height 11
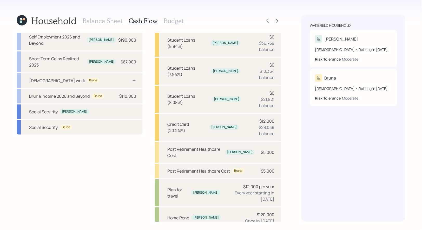
click at [178, 18] on h3 "Budget" at bounding box center [174, 21] width 20 height 8
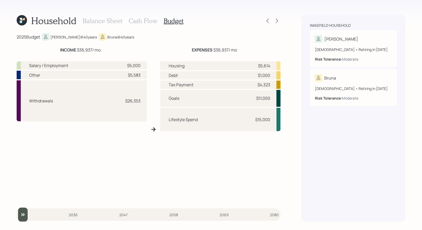
click at [140, 21] on h3 "Cash Flow" at bounding box center [143, 21] width 29 height 8
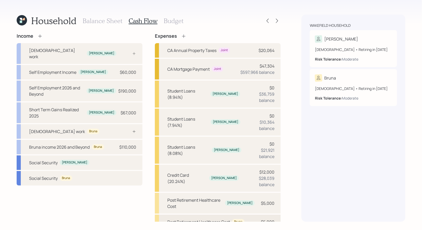
scroll to position [51, 0]
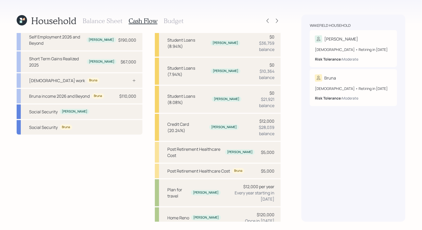
click at [174, 22] on h3 "Budget" at bounding box center [174, 21] width 20 height 8
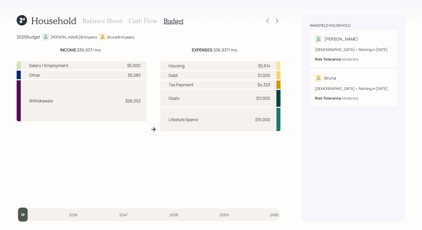
drag, startPoint x: 239, startPoint y: 50, endPoint x: 214, endPoint y: 51, distance: 24.7
click at [214, 51] on div "EXPENSES $36,937 / mo" at bounding box center [214, 50] width 132 height 6
click at [141, 20] on h3 "Cash Flow" at bounding box center [143, 21] width 29 height 8
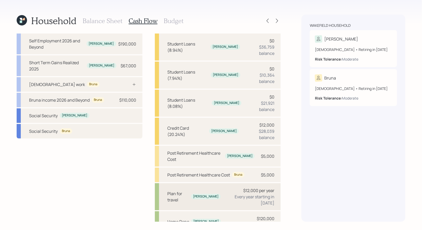
scroll to position [51, 0]
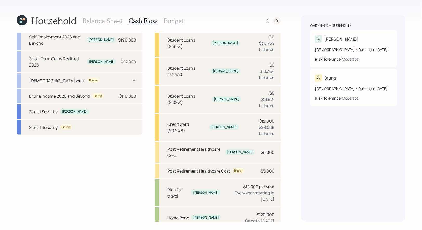
click at [279, 23] on icon at bounding box center [277, 20] width 5 height 5
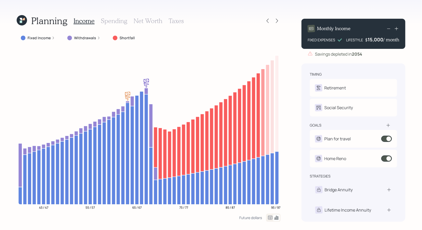
click at [148, 21] on h3 "Net Worth" at bounding box center [148, 21] width 29 height 8
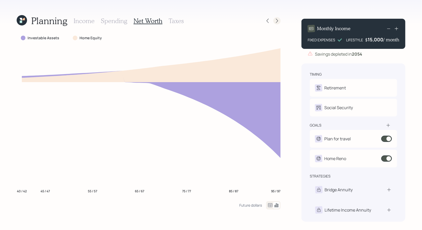
click at [277, 20] on icon at bounding box center [277, 20] width 5 height 5
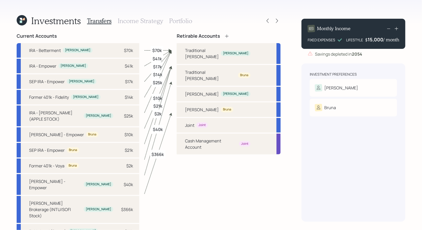
click at [178, 22] on h3 "Portfolio" at bounding box center [180, 21] width 23 height 8
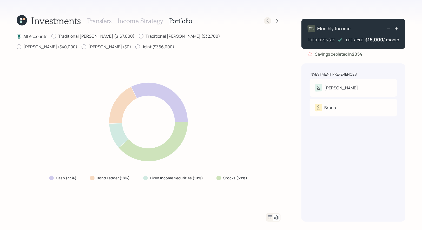
click at [269, 19] on icon at bounding box center [267, 20] width 5 height 5
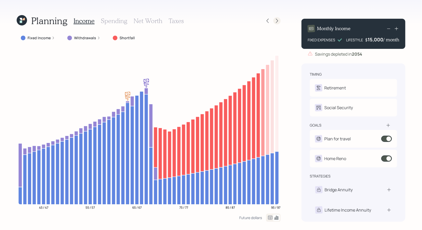
click at [276, 22] on icon at bounding box center [277, 20] width 5 height 5
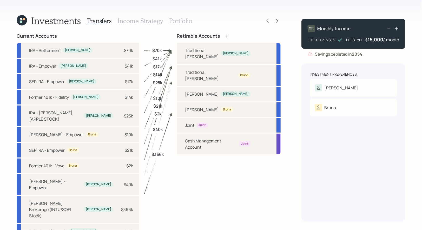
click at [132, 21] on h3 "Income Strategy" at bounding box center [140, 21] width 45 height 8
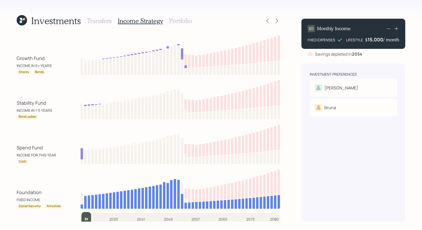
click at [103, 18] on h3 "Transfers" at bounding box center [99, 21] width 24 height 8
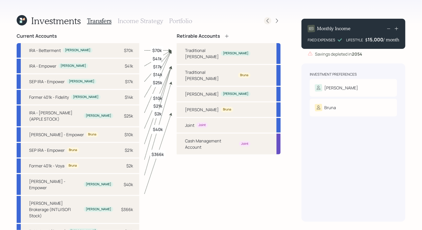
click at [270, 23] on icon at bounding box center [267, 20] width 5 height 5
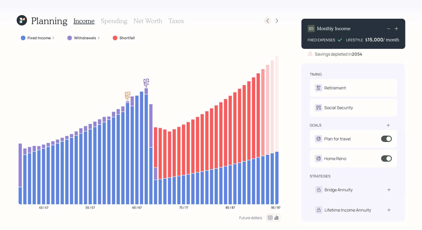
click at [268, 22] on icon at bounding box center [267, 20] width 5 height 5
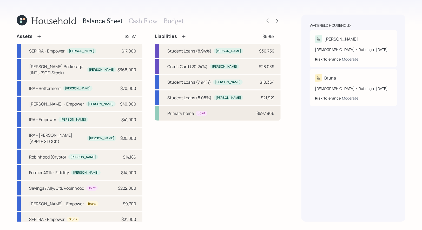
click at [231, 111] on div "Primary home Joint $597,966" at bounding box center [218, 113] width 126 height 15
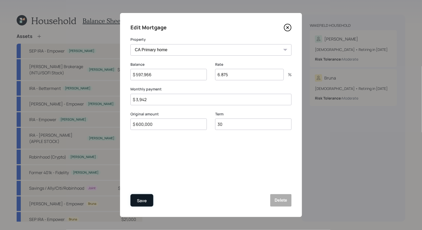
click at [144, 198] on div "Save" at bounding box center [142, 200] width 10 height 7
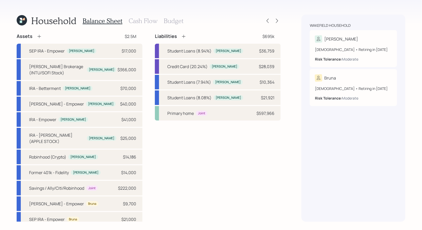
scroll to position [30, 0]
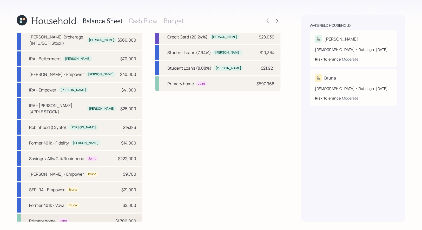
click at [68, 218] on div "Joint" at bounding box center [63, 220] width 11 height 5
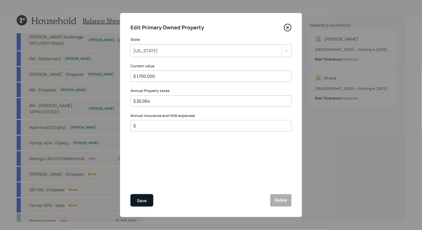
click at [144, 198] on div "Save" at bounding box center [142, 200] width 10 height 7
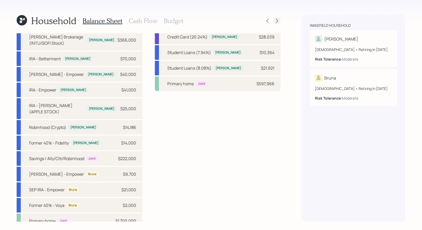
click at [277, 23] on icon at bounding box center [277, 20] width 5 height 5
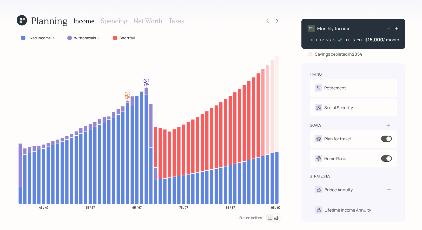
click at [277, 23] on icon at bounding box center [277, 20] width 5 height 5
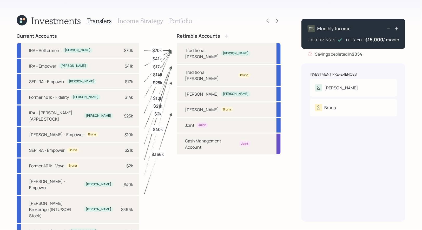
click at [277, 23] on icon at bounding box center [277, 20] width 5 height 5
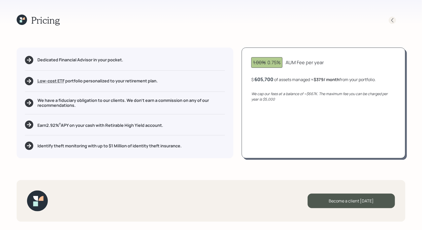
click at [393, 20] on icon at bounding box center [392, 20] width 5 height 5
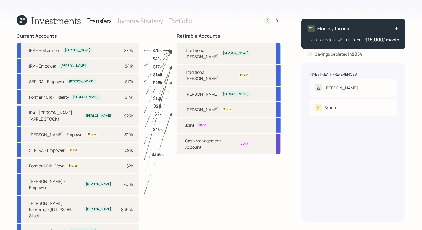
click at [269, 21] on icon at bounding box center [267, 20] width 5 height 5
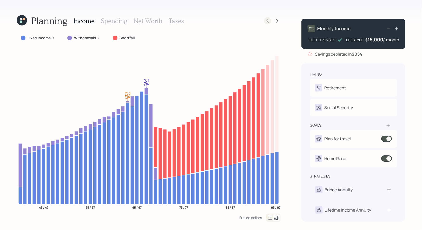
click at [267, 21] on icon at bounding box center [268, 21] width 2 height 4
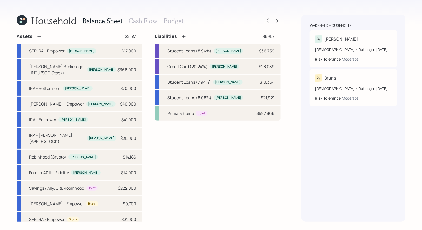
click at [141, 21] on h3 "Cash Flow" at bounding box center [143, 21] width 29 height 8
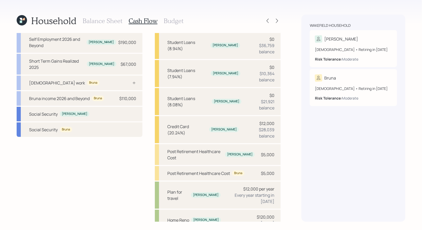
scroll to position [51, 0]
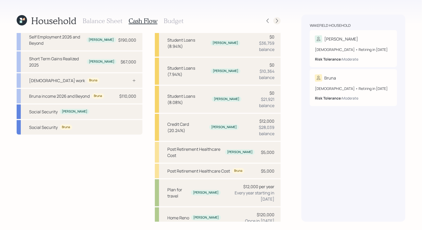
click at [277, 22] on icon at bounding box center [277, 21] width 2 height 4
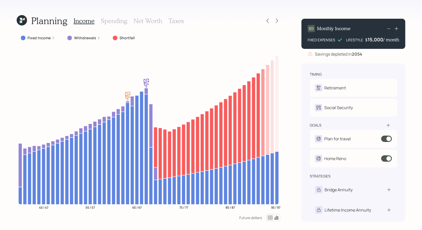
click at [277, 22] on icon at bounding box center [277, 21] width 2 height 4
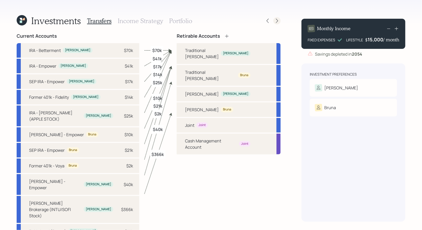
click at [278, 20] on icon at bounding box center [277, 20] width 5 height 5
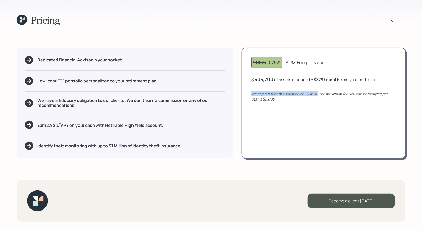
drag, startPoint x: 318, startPoint y: 95, endPoint x: 251, endPoint y: 95, distance: 67.1
click at [251, 95] on div "1.00% 0.75% AUM Fee per year $ 605,700 of assets managed ≈ $379 / month from yo…" at bounding box center [324, 103] width 164 height 111
click at [264, 79] on div "605,700" at bounding box center [264, 79] width 19 height 6
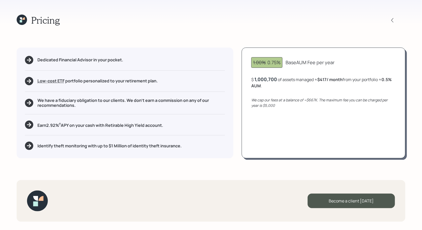
click at [274, 112] on div "1.00% 0.75% Base AUM Fee per year $ 1,000,700 of assets managed ≈ $417 / month …" at bounding box center [324, 103] width 164 height 111
drag, startPoint x: 398, startPoint y: 79, endPoint x: 386, endPoint y: 80, distance: 12.0
click at [386, 80] on div "1.00% 0.75% Base AUM Fee per year $ 1,000,700 of assets managed ≈ $417 / month …" at bounding box center [324, 103] width 164 height 111
click at [272, 79] on div "1000700" at bounding box center [265, 79] width 20 height 6
click at [298, 118] on div "1.00% 0.75% Base AUM Fee per year $ 600000 of assets managed ≈ $417 / month fro…" at bounding box center [324, 103] width 164 height 111
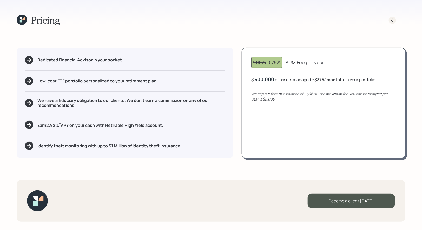
click at [394, 18] on icon at bounding box center [392, 20] width 5 height 5
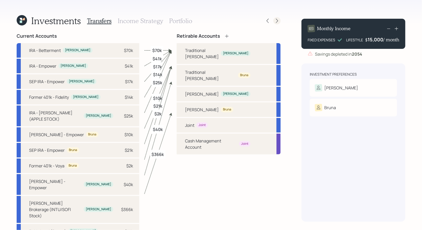
click at [278, 22] on icon at bounding box center [277, 20] width 5 height 5
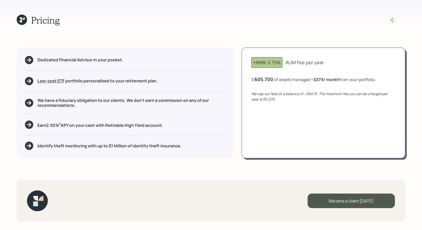
click at [394, 22] on icon at bounding box center [392, 20] width 5 height 5
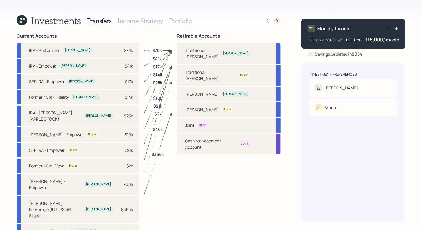
click at [278, 22] on icon at bounding box center [277, 20] width 5 height 5
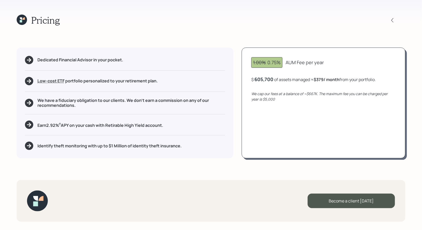
click at [23, 20] on icon at bounding box center [22, 20] width 10 height 10
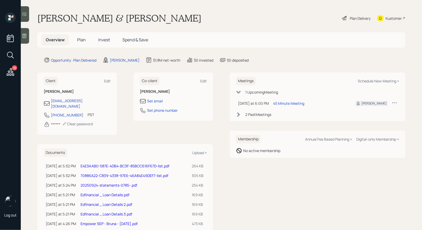
click at [364, 21] on div "Plan Delivery" at bounding box center [357, 17] width 30 height 11
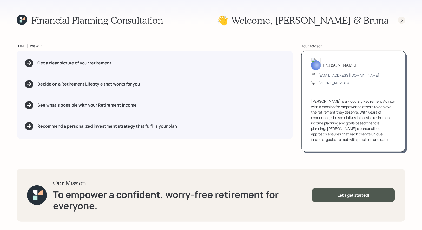
click at [402, 22] on icon at bounding box center [401, 20] width 5 height 5
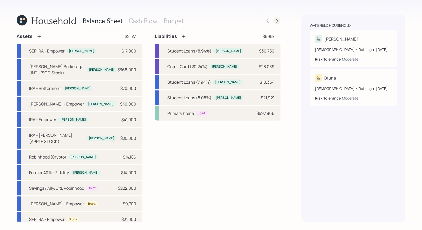
click at [278, 21] on icon at bounding box center [277, 21] width 2 height 4
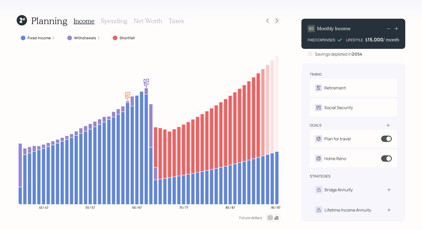
click at [278, 21] on icon at bounding box center [277, 21] width 2 height 4
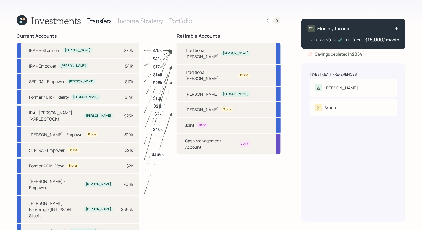
click at [276, 18] on icon at bounding box center [277, 20] width 5 height 5
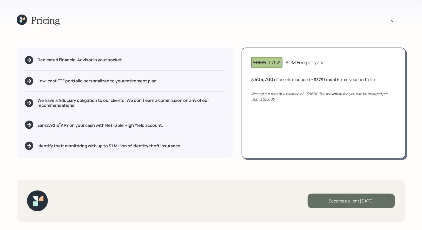
click at [337, 203] on div "Become a client today" at bounding box center [351, 201] width 87 height 15
click at [346, 200] on div "Go to Altruist" at bounding box center [351, 201] width 87 height 15
click at [22, 20] on icon at bounding box center [22, 20] width 10 height 10
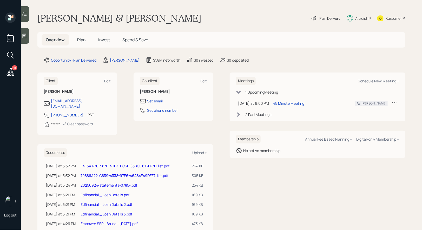
click at [105, 38] on span "Invest" at bounding box center [104, 40] width 12 height 6
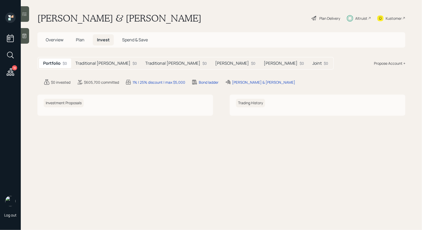
click at [313, 62] on h5 "Joint" at bounding box center [317, 63] width 9 height 5
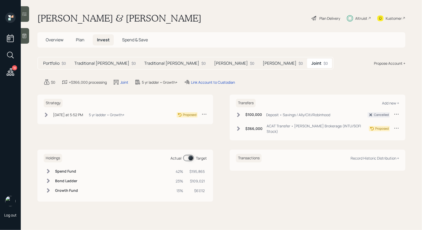
click at [397, 114] on icon at bounding box center [396, 114] width 5 height 5
click at [373, 123] on div "Edit transfer" at bounding box center [380, 124] width 37 height 5
select select "1ece98d3-3c67-44f9-9933-83e42a03c738"
select select "deposit"
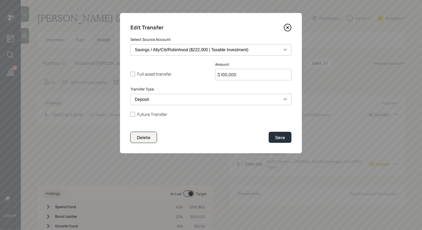
click at [142, 137] on div "Delete" at bounding box center [144, 138] width 14 height 6
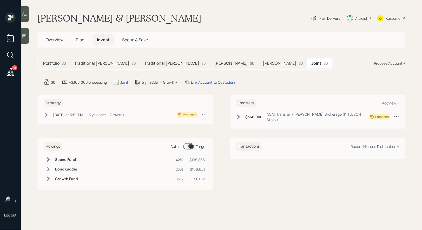
click at [397, 116] on icon at bounding box center [397, 116] width 4 height 1
click at [374, 124] on div "Edit transfer" at bounding box center [380, 126] width 37 height 5
select select "e8d70484-8e0d-4b45-8be7-3d2b25c04526"
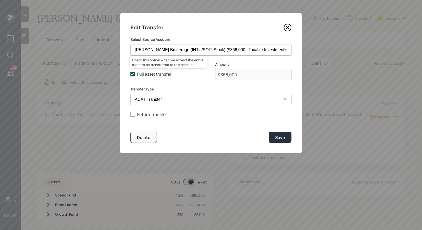
click at [134, 74] on polyline at bounding box center [132, 74] width 3 height 2
click at [131, 74] on input "Full asset transfer" at bounding box center [130, 74] width 0 height 0
checkbox input "false"
click at [256, 75] on input "$ 366,000" at bounding box center [253, 74] width 76 height 11
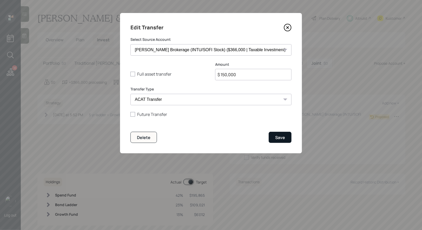
type input "$ 150,000"
click at [283, 136] on div "Save" at bounding box center [280, 138] width 10 height 6
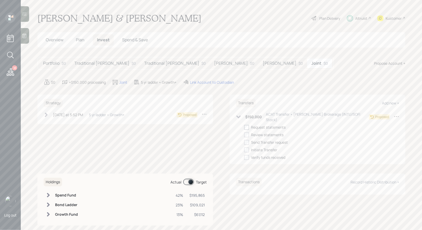
click at [245, 125] on div at bounding box center [246, 127] width 5 height 5
click at [244, 127] on input "checkbox" at bounding box center [244, 127] width 0 height 0
checkbox input "true"
click at [263, 61] on h5 "[PERSON_NAME]" at bounding box center [280, 63] width 34 height 5
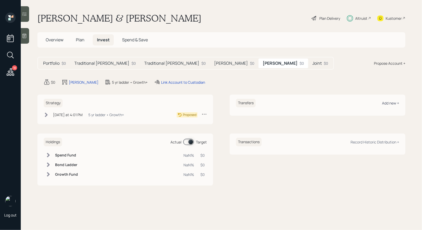
click at [389, 102] on div "Add new +" at bounding box center [390, 103] width 17 height 5
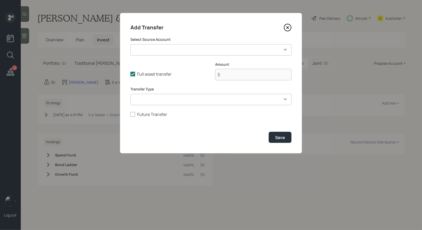
click at [186, 48] on select "SEP IRA - Empower ($17,000 | SEP IRA) Schwab Brokerage (INTU/SOFI Stock) ($366,…" at bounding box center [211, 49] width 161 height 11
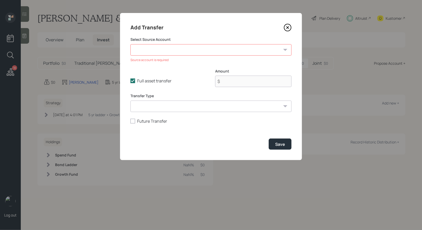
click at [288, 26] on icon at bounding box center [288, 28] width 8 height 8
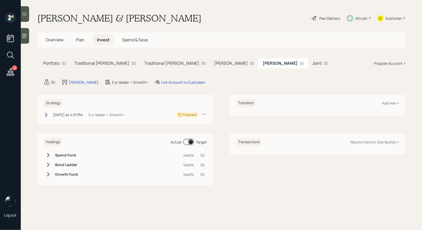
click at [81, 40] on span "Plan" at bounding box center [80, 40] width 9 height 6
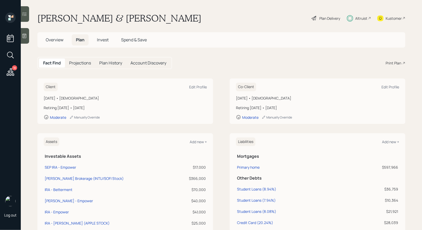
click at [328, 18] on div "Plan Delivery" at bounding box center [330, 18] width 21 height 5
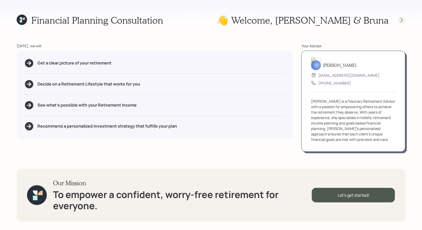
click at [400, 20] on icon at bounding box center [401, 20] width 5 height 5
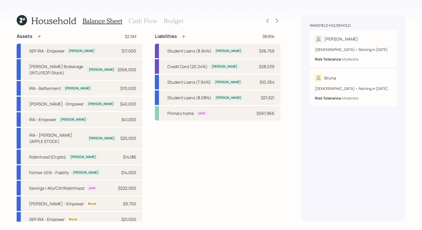
click at [21, 20] on icon at bounding box center [21, 19] width 2 height 2
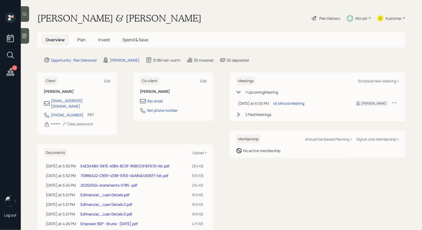
click at [103, 37] on span "Invest" at bounding box center [104, 40] width 12 height 6
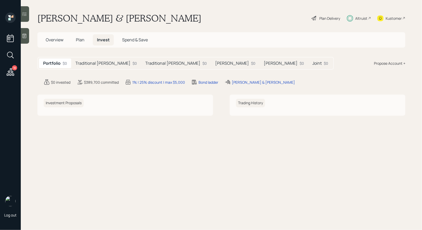
click at [264, 63] on h5 "[PERSON_NAME]" at bounding box center [281, 63] width 34 height 5
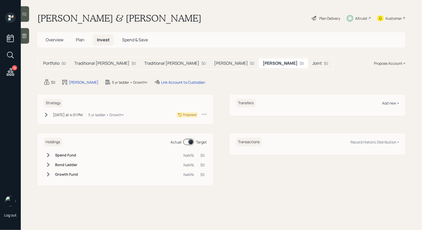
click at [391, 104] on div "Add new +" at bounding box center [390, 103] width 17 height 5
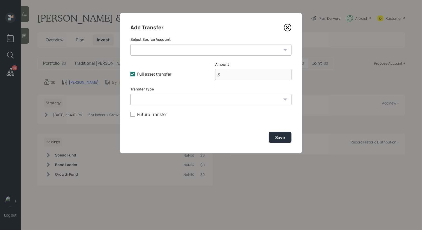
click at [204, 51] on select "SEP IRA - Empower ($17,000 | SEP IRA) Schwab Brokerage (INTU/SOFI Stock) ($366,…" at bounding box center [211, 49] width 161 height 11
select select "0c79b6ff-388c-47b4-9322-5b33da1ced08"
click at [131, 44] on select "SEP IRA - Empower ($17,000 | SEP IRA) Schwab Brokerage (INTU/SOFI Stock) ($366,…" at bounding box center [211, 49] width 161 height 11
type input "$ 9,700"
click at [223, 98] on select "ACAT Transfer Non ACAT Transfer Capitalize Rollover Rollover Deposit" at bounding box center [211, 99] width 161 height 11
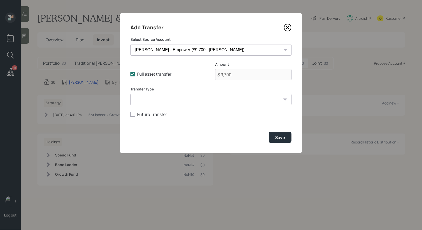
select select "acat_transfer"
click at [131, 94] on select "ACAT Transfer Non ACAT Transfer Capitalize Rollover Rollover Deposit" at bounding box center [211, 99] width 161 height 11
click at [282, 138] on div "Save" at bounding box center [280, 138] width 10 height 6
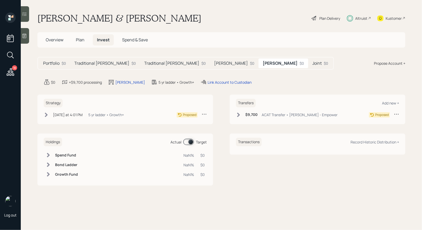
click at [238, 114] on icon at bounding box center [238, 114] width 5 height 5
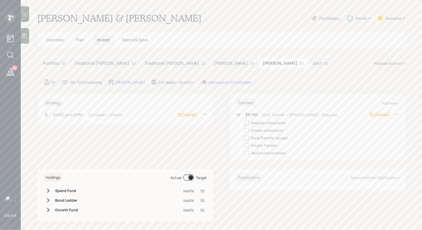
click at [246, 123] on div at bounding box center [246, 123] width 5 height 5
click at [244, 123] on input "checkbox" at bounding box center [244, 123] width 0 height 0
checkbox input "true"
click at [246, 128] on div at bounding box center [246, 130] width 5 height 5
click at [244, 130] on input "checkbox" at bounding box center [244, 130] width 0 height 0
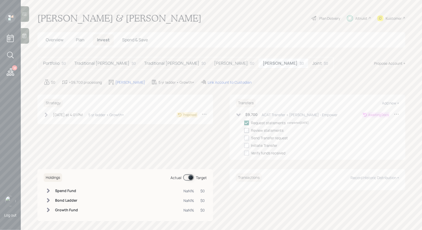
checkbox input "true"
click at [248, 138] on div at bounding box center [246, 138] width 5 height 5
click at [244, 138] on input "checkbox" at bounding box center [244, 138] width 0 height 0
click at [247, 137] on icon at bounding box center [246, 138] width 5 height 5
click at [244, 138] on input "checkbox" at bounding box center [244, 138] width 0 height 0
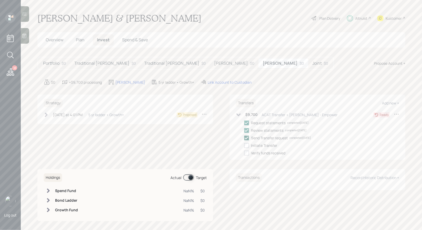
checkbox input "true"
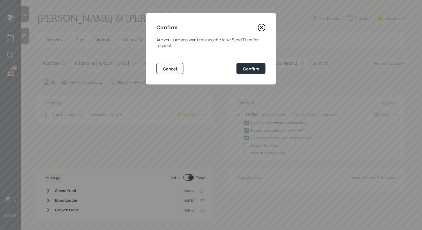
click at [261, 27] on icon at bounding box center [262, 28] width 2 height 2
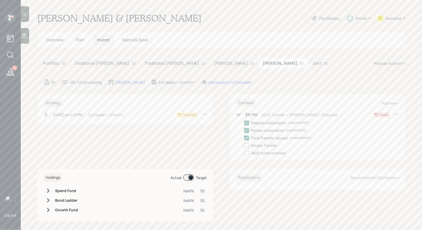
click at [313, 64] on h5 "Joint" at bounding box center [317, 63] width 9 height 5
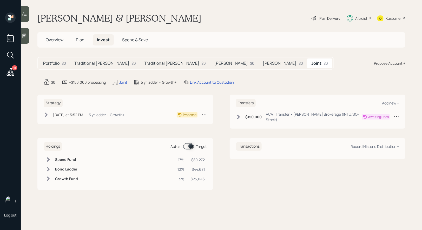
click at [239, 115] on icon at bounding box center [238, 117] width 3 height 4
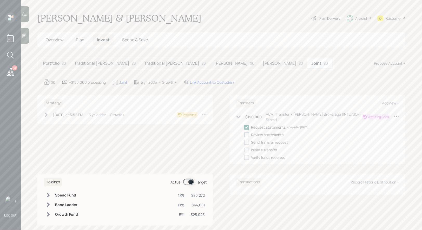
click at [247, 133] on div at bounding box center [246, 135] width 5 height 5
click at [244, 135] on input "checkbox" at bounding box center [244, 135] width 0 height 0
checkbox input "true"
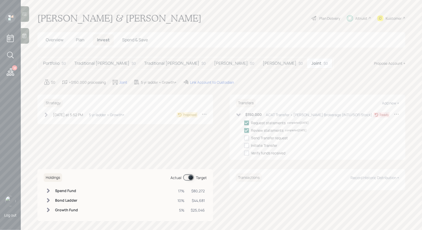
click at [214, 63] on h5 "[PERSON_NAME]" at bounding box center [231, 63] width 34 height 5
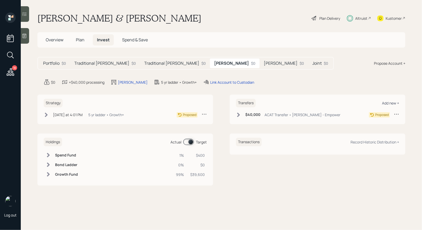
click at [396, 103] on div "Add new +" at bounding box center [390, 103] width 17 height 5
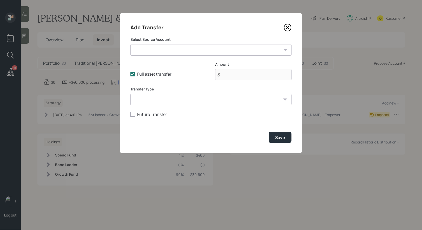
click at [190, 46] on select "SEP IRA - Empower ($17,000 | SEP IRA) Schwab Brokerage (INTU/SOFI Stock) ($366,…" at bounding box center [211, 49] width 161 height 11
click at [289, 25] on icon at bounding box center [288, 28] width 8 height 8
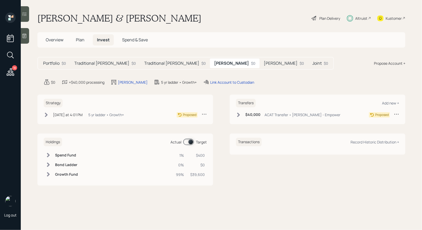
click at [55, 40] on span "Overview" at bounding box center [55, 40] width 18 height 6
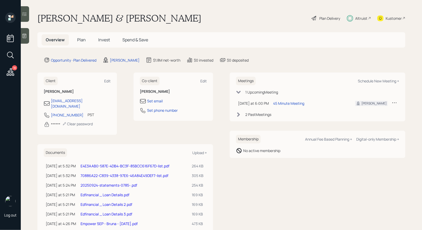
click at [82, 40] on span "Plan" at bounding box center [81, 40] width 9 height 6
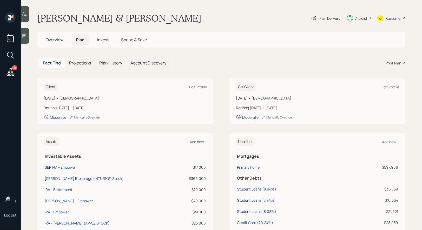
click at [105, 40] on span "Invest" at bounding box center [103, 40] width 12 height 6
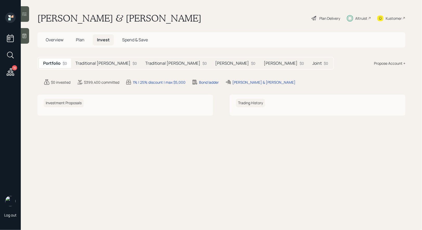
click at [216, 62] on h5 "[PERSON_NAME]" at bounding box center [232, 63] width 34 height 5
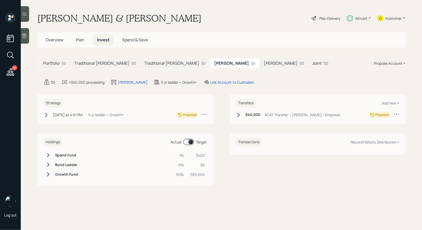
click at [238, 115] on icon at bounding box center [238, 115] width 3 height 4
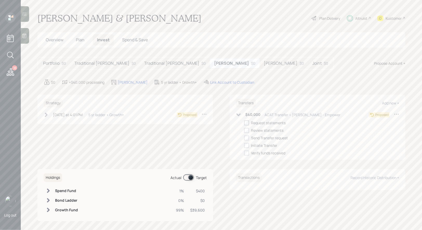
click at [248, 123] on div at bounding box center [246, 123] width 5 height 5
click at [244, 123] on input "checkbox" at bounding box center [244, 123] width 0 height 0
checkbox input "true"
click at [248, 131] on div at bounding box center [246, 130] width 5 height 5
click at [244, 131] on input "checkbox" at bounding box center [244, 130] width 0 height 0
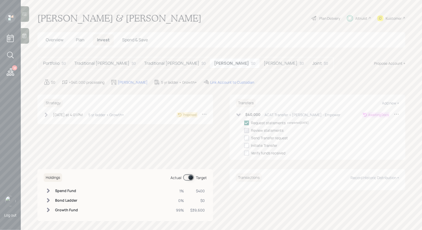
checkbox input "true"
click at [159, 60] on div "Traditional IRA - Bruna $0" at bounding box center [175, 63] width 70 height 10
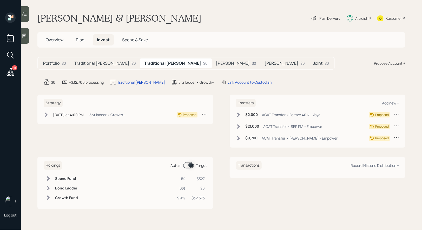
click at [239, 113] on icon at bounding box center [238, 114] width 5 height 5
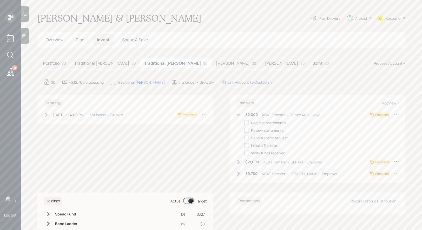
click at [246, 121] on div at bounding box center [246, 123] width 5 height 5
click at [244, 123] on input "checkbox" at bounding box center [244, 123] width 0 height 0
checkbox input "true"
click at [237, 161] on icon at bounding box center [238, 162] width 5 height 5
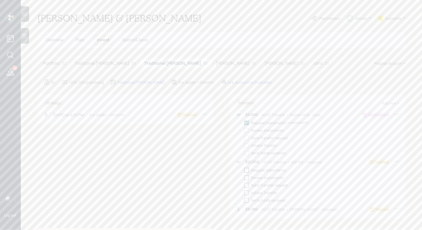
click at [247, 170] on div at bounding box center [246, 170] width 5 height 5
click at [244, 170] on input "checkbox" at bounding box center [244, 170] width 0 height 0
checkbox input "true"
click at [239, 210] on icon at bounding box center [238, 209] width 3 height 4
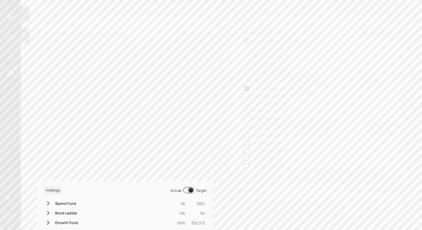
scroll to position [84, 0]
click at [397, 124] on icon at bounding box center [397, 124] width 4 height 1
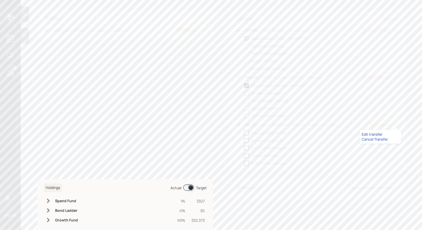
click at [370, 133] on div "Edit transfer" at bounding box center [380, 134] width 37 height 5
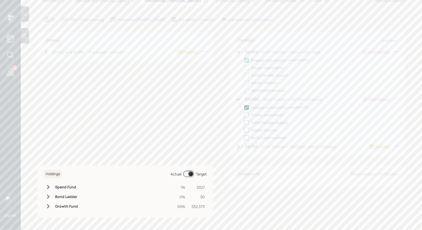
scroll to position [62, 0]
select select "0c79b6ff-388c-47b4-9322-5b33da1ced08"
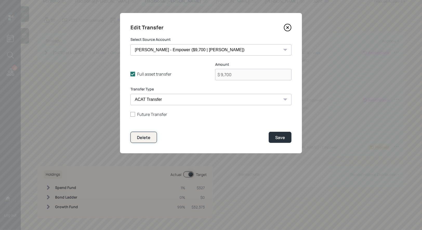
click at [150, 137] on div "Delete" at bounding box center [144, 138] width 14 height 6
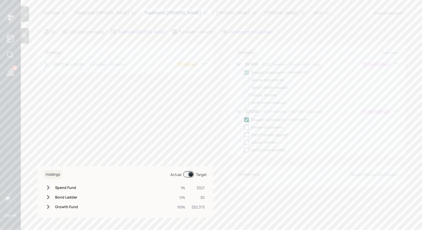
scroll to position [42, 0]
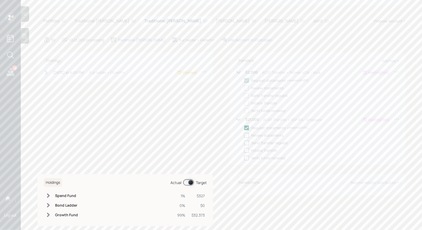
click at [102, 18] on h5 "Traditional [PERSON_NAME]" at bounding box center [101, 20] width 55 height 5
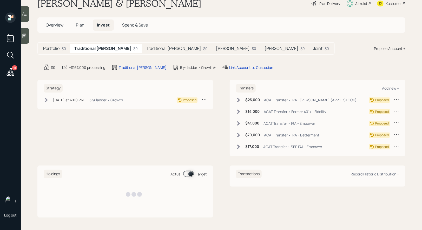
scroll to position [14, 0]
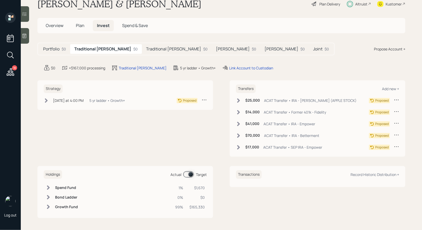
click at [237, 146] on icon at bounding box center [238, 147] width 5 height 5
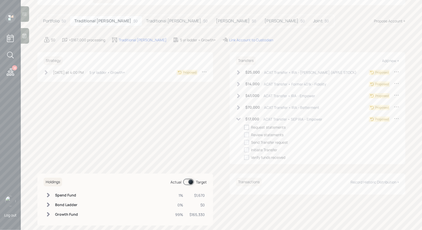
click at [247, 126] on div at bounding box center [246, 127] width 5 height 5
click at [244, 127] on input "checkbox" at bounding box center [244, 127] width 0 height 0
checkbox input "true"
click at [238, 108] on icon at bounding box center [238, 107] width 3 height 4
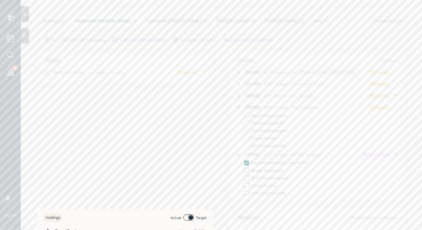
click at [247, 116] on div at bounding box center [246, 115] width 5 height 5
click at [244, 116] on input "checkbox" at bounding box center [244, 115] width 0 height 0
checkbox input "true"
click at [239, 96] on icon at bounding box center [238, 96] width 3 height 4
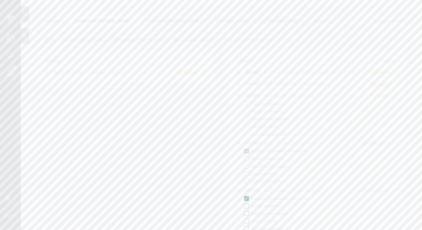
click at [246, 104] on div at bounding box center [246, 104] width 5 height 5
click at [244, 104] on input "checkbox" at bounding box center [244, 104] width 0 height 0
checkbox input "true"
click at [239, 83] on icon at bounding box center [238, 84] width 3 height 4
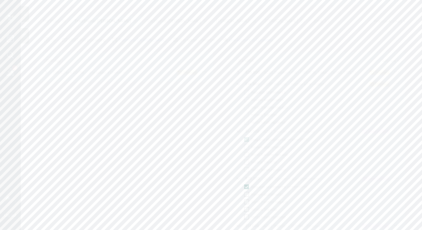
click at [247, 93] on div at bounding box center [246, 92] width 5 height 5
click at [244, 92] on input "checkbox" at bounding box center [244, 92] width 0 height 0
checkbox input "true"
click at [238, 71] on icon at bounding box center [238, 72] width 5 height 5
click at [248, 80] on div at bounding box center [246, 80] width 5 height 5
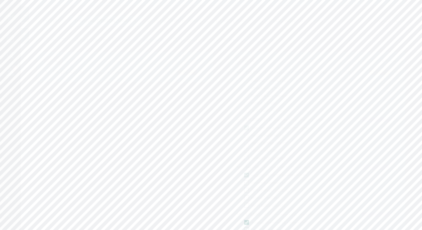
click at [244, 80] on input "checkbox" at bounding box center [244, 80] width 0 height 0
checkbox input "true"
click at [247, 88] on div at bounding box center [246, 88] width 5 height 5
click at [244, 88] on input "checkbox" at bounding box center [244, 88] width 0 height 0
checkbox input "true"
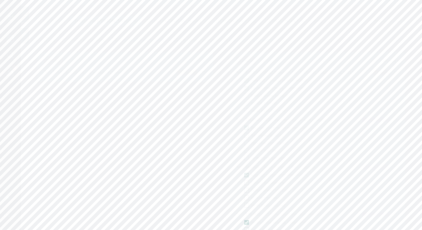
click at [247, 135] on div at bounding box center [246, 135] width 5 height 5
click at [244, 135] on input "checkbox" at bounding box center [244, 135] width 0 height 0
checkbox input "true"
click at [247, 182] on div at bounding box center [246, 182] width 5 height 5
click at [244, 183] on input "checkbox" at bounding box center [244, 183] width 0 height 0
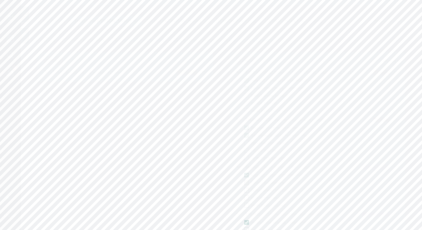
checkbox input "true"
click at [245, 137] on div at bounding box center [246, 137] width 5 height 5
click at [244, 137] on input "checkbox" at bounding box center [244, 137] width 0 height 0
checkbox input "true"
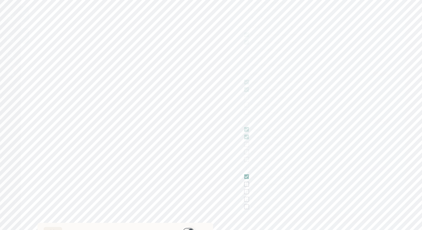
click at [246, 185] on div at bounding box center [246, 184] width 5 height 5
click at [244, 184] on input "checkbox" at bounding box center [244, 184] width 0 height 0
checkbox input "true"
click at [80, 40] on span "Plan" at bounding box center [80, 40] width 9 height 6
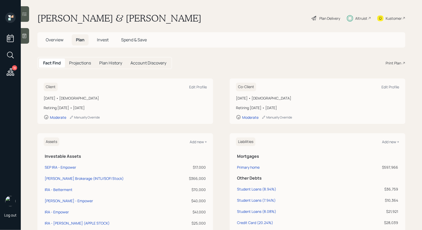
click at [104, 39] on span "Invest" at bounding box center [103, 40] width 12 height 6
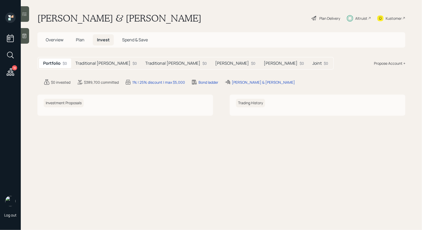
click at [149, 63] on h5 "Traditional [PERSON_NAME]" at bounding box center [172, 63] width 55 height 5
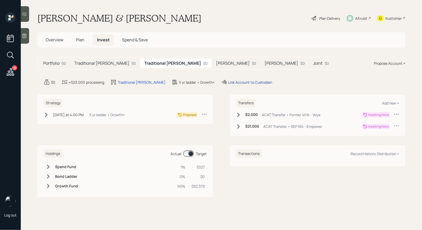
click at [240, 81] on div "Link Account to Custodian" at bounding box center [250, 82] width 44 height 5
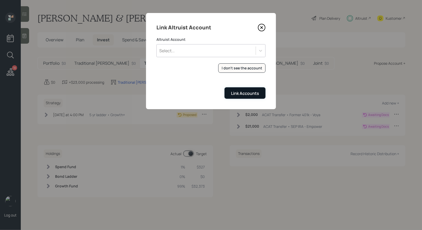
click at [234, 93] on div "Link Accounts" at bounding box center [245, 93] width 28 height 6
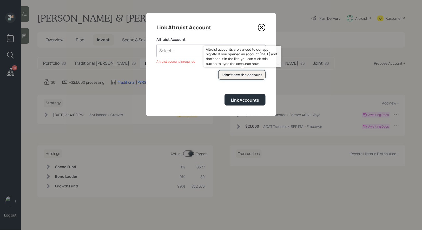
click at [227, 71] on button "I don't see the account" at bounding box center [241, 75] width 47 height 10
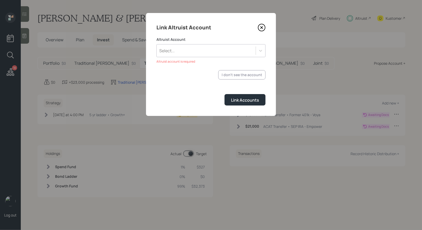
click at [197, 50] on div "Select..." at bounding box center [206, 50] width 99 height 9
click at [187, 88] on form "Altruist Account Select... Altruist account is required I don't see the account…" at bounding box center [211, 71] width 109 height 69
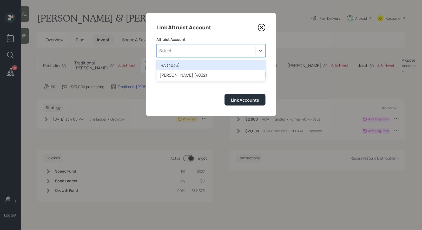
click at [187, 51] on div "Select..." at bounding box center [206, 50] width 99 height 9
click at [184, 65] on div "IRA (4033)" at bounding box center [211, 65] width 109 height 10
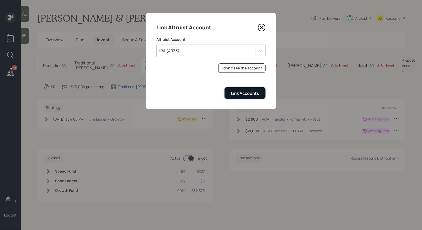
click at [245, 92] on div "Link Accounts" at bounding box center [245, 93] width 28 height 6
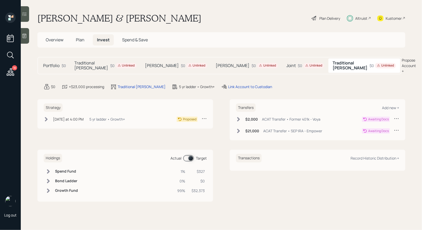
click at [216, 66] on h5 "[PERSON_NAME]" at bounding box center [233, 65] width 34 height 5
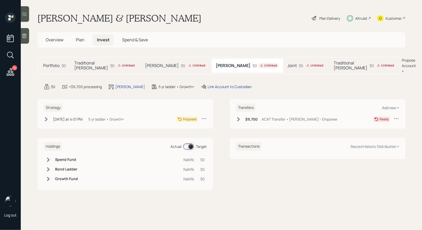
click at [214, 86] on div "Link Account to Custodian" at bounding box center [230, 86] width 44 height 5
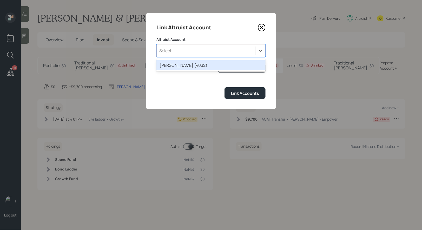
click at [200, 51] on div "Select..." at bounding box center [206, 50] width 99 height 9
click at [192, 64] on div "ROTH IRA (4032)" at bounding box center [211, 65] width 109 height 10
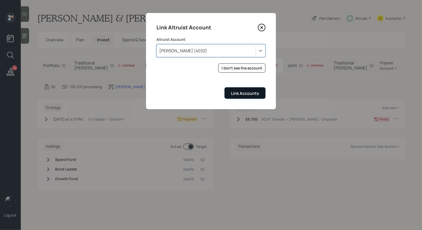
click at [243, 93] on div "Link Accounts" at bounding box center [245, 93] width 28 height 6
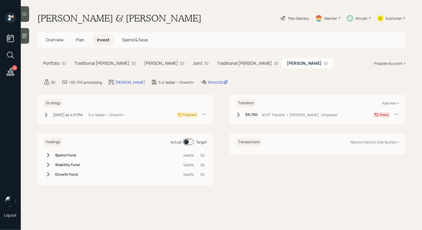
click at [217, 64] on h5 "Traditional [PERSON_NAME]" at bounding box center [244, 63] width 55 height 5
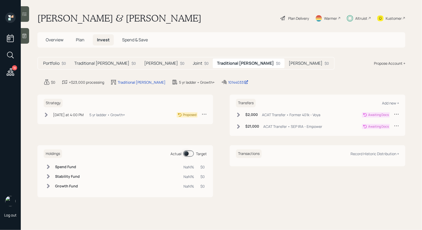
click at [193, 64] on h5 "Joint" at bounding box center [197, 63] width 9 height 5
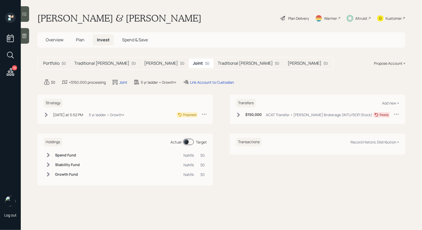
click at [150, 63] on h5 "[PERSON_NAME]" at bounding box center [161, 63] width 34 height 5
click at [98, 62] on h5 "Traditional [PERSON_NAME]" at bounding box center [101, 63] width 55 height 5
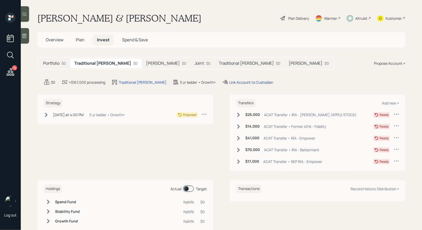
click at [229, 81] on div "Link Account to Custodian" at bounding box center [251, 82] width 44 height 5
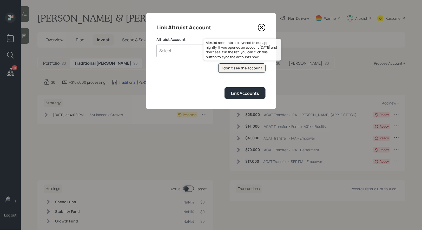
click at [236, 67] on div "I don't see the account" at bounding box center [242, 68] width 41 height 5
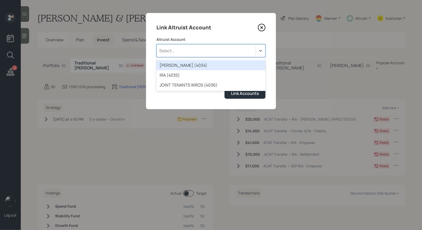
click at [204, 53] on div "Select..." at bounding box center [206, 50] width 99 height 9
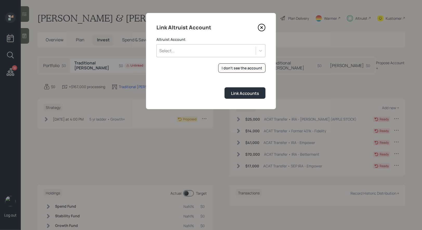
click at [262, 26] on icon at bounding box center [262, 28] width 8 height 8
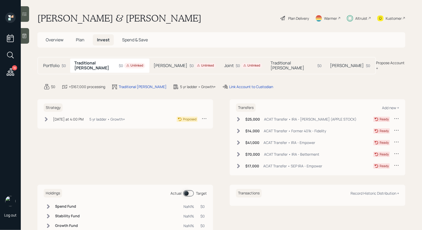
click at [57, 41] on span "Overview" at bounding box center [55, 40] width 18 height 6
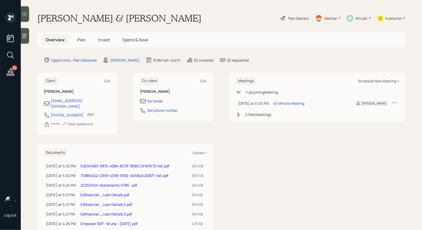
click at [386, 79] on div "Schedule New Meeting +" at bounding box center [378, 81] width 41 height 5
select select "8b79112e-3cfb-44f9-89e7-15267fe946c1"
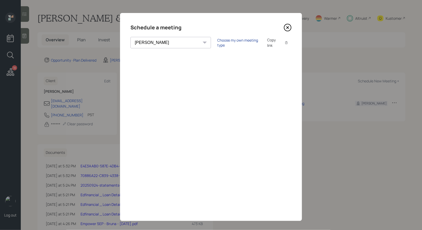
click at [217, 42] on div "Choose my own meeting type" at bounding box center [239, 43] width 44 height 10
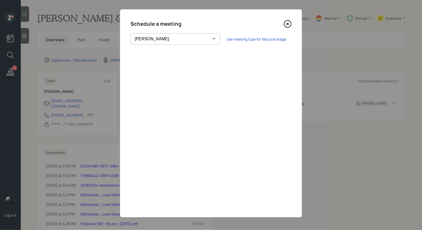
click at [288, 23] on icon at bounding box center [288, 24] width 2 height 2
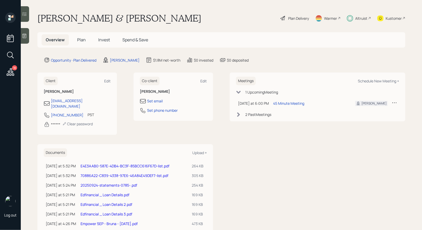
click at [103, 40] on span "Invest" at bounding box center [104, 40] width 12 height 6
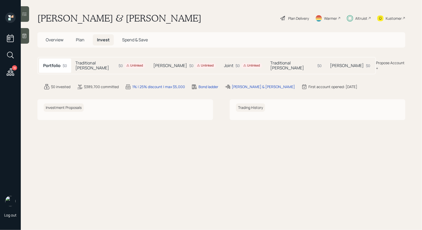
click at [97, 64] on h5 "Traditional [PERSON_NAME]" at bounding box center [95, 66] width 41 height 10
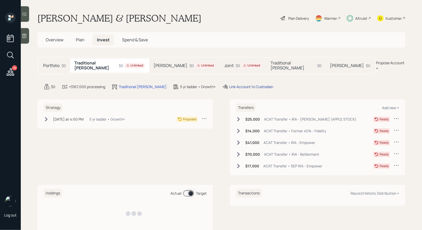
click at [236, 84] on div "Link Account to Custodian" at bounding box center [251, 86] width 44 height 5
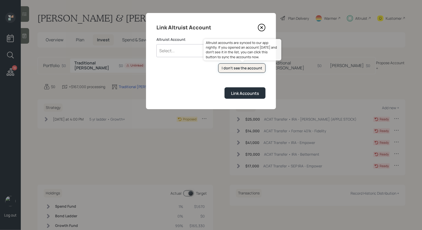
click at [236, 67] on div "I don't see the account" at bounding box center [242, 68] width 41 height 5
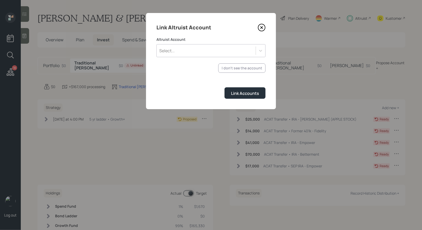
click at [183, 50] on div "Select..." at bounding box center [206, 50] width 99 height 9
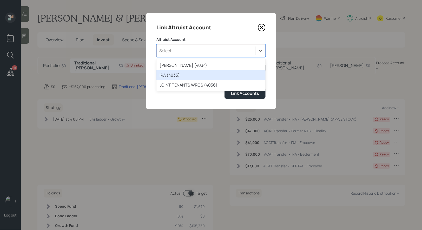
click at [174, 73] on div "IRA (4035)" at bounding box center [211, 75] width 109 height 10
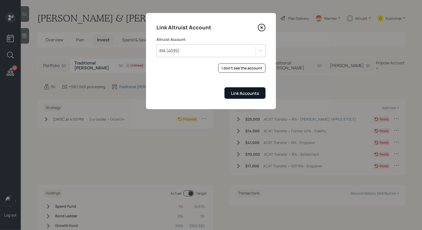
click at [238, 92] on div "Link Accounts" at bounding box center [245, 93] width 28 height 6
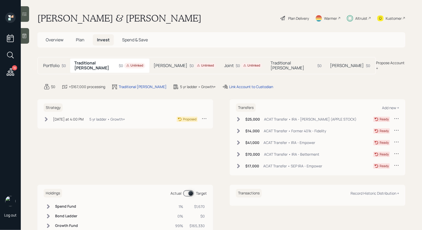
click at [173, 63] on h5 "[PERSON_NAME]" at bounding box center [171, 65] width 34 height 5
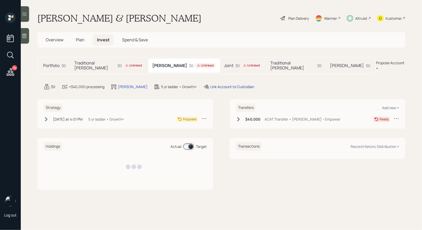
click at [217, 84] on div "Link Account to Custodian" at bounding box center [232, 86] width 44 height 5
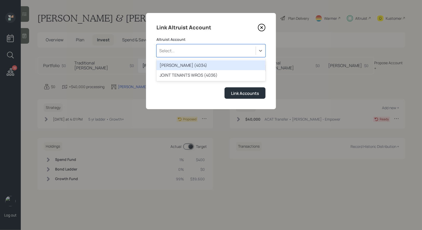
click at [211, 51] on div "Select..." at bounding box center [206, 50] width 99 height 9
click at [195, 66] on div "ROTH IRA (4034)" at bounding box center [211, 65] width 109 height 10
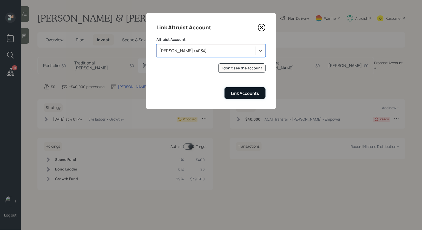
click at [238, 93] on div "Link Accounts" at bounding box center [245, 93] width 28 height 6
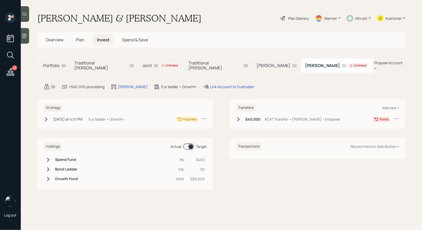
click at [154, 63] on div "$0 Unlinked" at bounding box center [167, 65] width 27 height 5
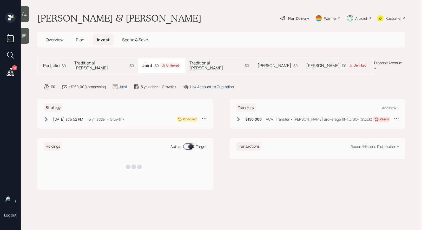
click at [202, 84] on div "Link Account to Custodian" at bounding box center [212, 86] width 44 height 5
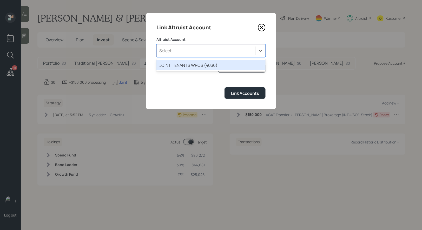
click at [194, 52] on div "Select..." at bounding box center [206, 50] width 99 height 9
click at [191, 64] on div "JOINT TENANTS WROS (4036)" at bounding box center [211, 65] width 109 height 10
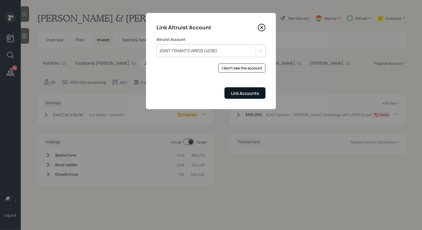
click at [239, 90] on div "Link Accounts" at bounding box center [245, 93] width 28 height 6
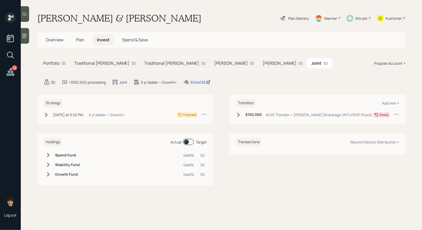
click at [90, 64] on h5 "Traditional [PERSON_NAME]" at bounding box center [101, 63] width 55 height 5
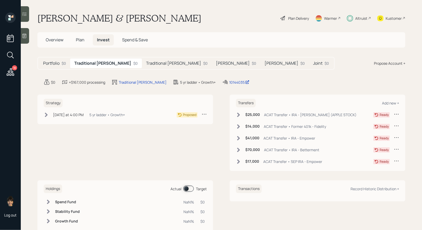
click at [146, 62] on h5 "Traditional [PERSON_NAME]" at bounding box center [173, 63] width 55 height 5
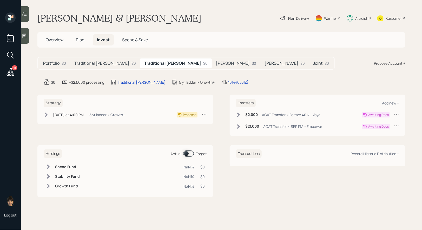
click at [216, 63] on h5 "[PERSON_NAME]" at bounding box center [233, 63] width 34 height 5
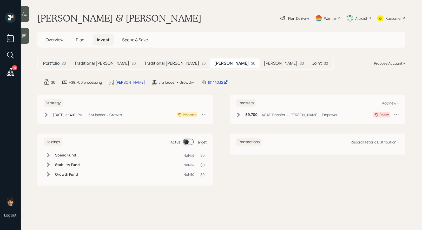
click at [264, 64] on h5 "[PERSON_NAME]" at bounding box center [281, 63] width 34 height 5
click at [313, 64] on h5 "Joint" at bounding box center [317, 63] width 9 height 5
click at [281, 17] on icon at bounding box center [283, 18] width 6 height 6
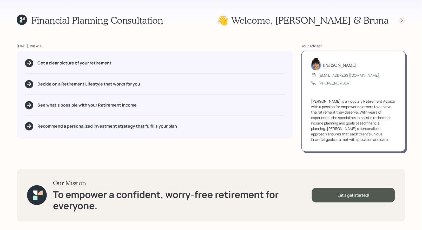
click at [402, 20] on icon at bounding box center [401, 20] width 5 height 5
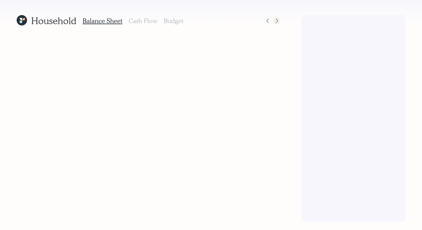
click at [278, 20] on icon at bounding box center [277, 20] width 5 height 5
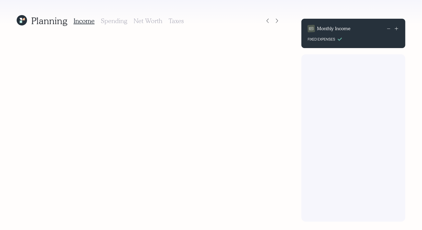
click at [278, 20] on icon at bounding box center [277, 20] width 5 height 5
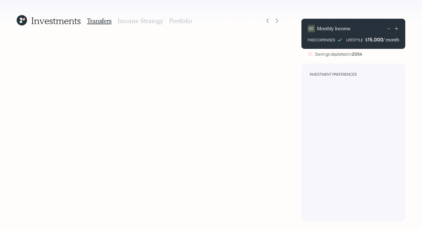
click at [138, 21] on h3 "Income Strategy" at bounding box center [140, 21] width 45 height 8
click at [275, 21] on icon at bounding box center [277, 20] width 5 height 5
